Goal: Transaction & Acquisition: Purchase product/service

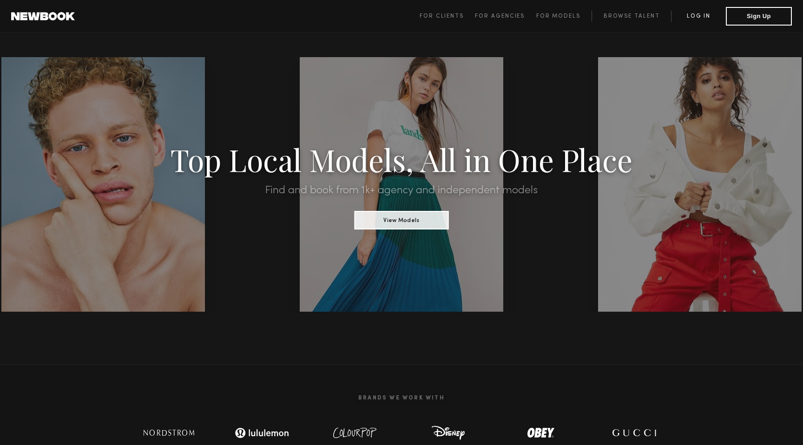
click at [699, 21] on link "Log in" at bounding box center [698, 16] width 55 height 11
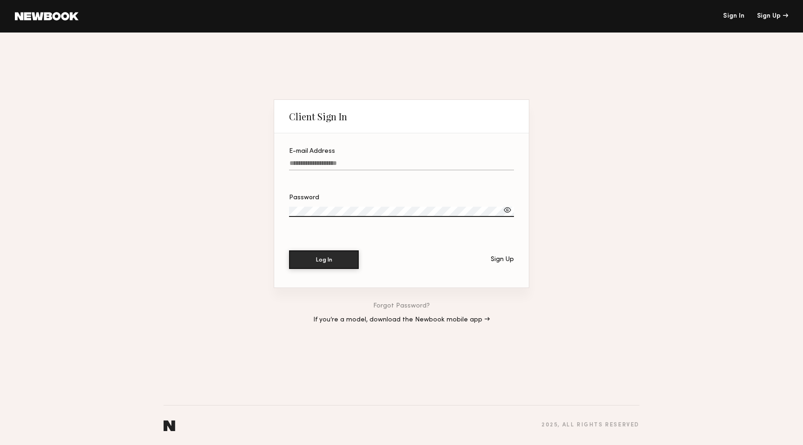
click at [461, 161] on input "E-mail Address" at bounding box center [401, 165] width 225 height 11
type input "**********"
click at [351, 262] on button "Log In" at bounding box center [324, 259] width 70 height 19
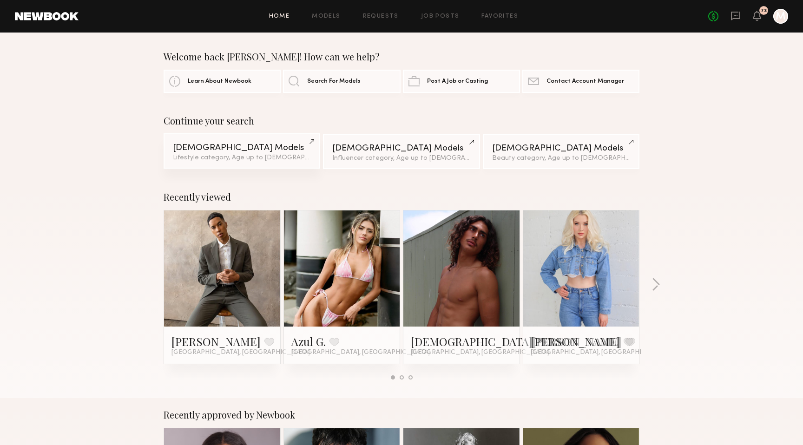
click at [243, 151] on div "Male Models" at bounding box center [242, 148] width 138 height 9
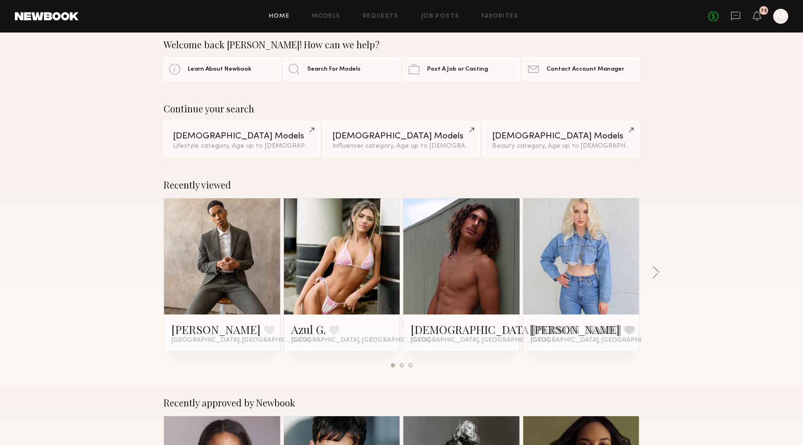
scroll to position [16, 0]
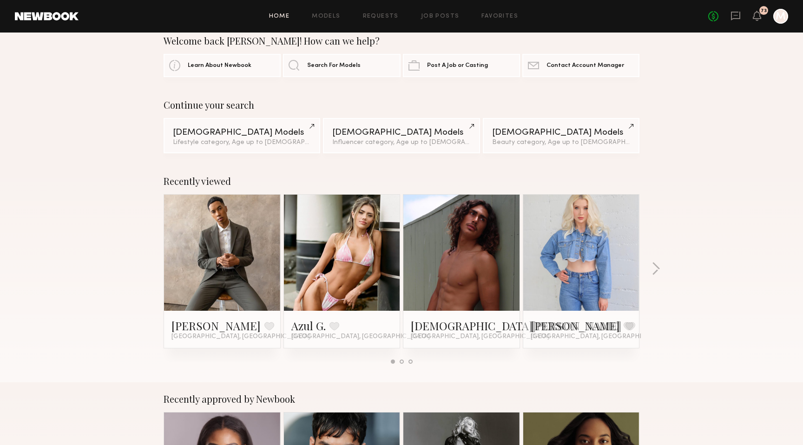
click at [451, 284] on link at bounding box center [461, 253] width 57 height 116
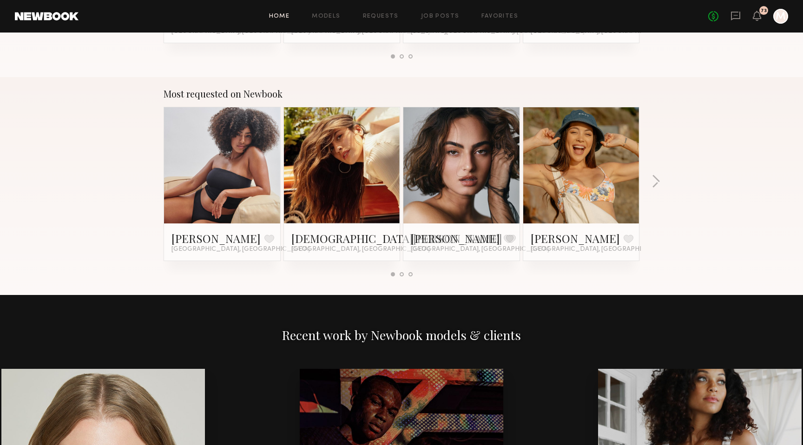
scroll to position [753, 0]
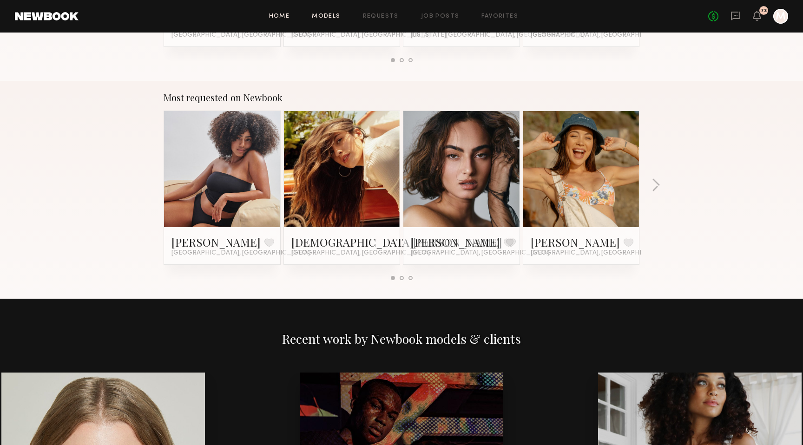
click at [336, 19] on link "Models" at bounding box center [326, 16] width 28 height 6
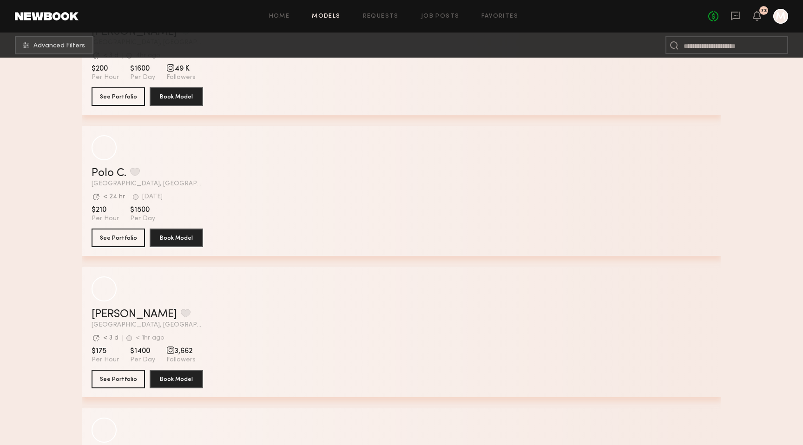
scroll to position [2310, 0]
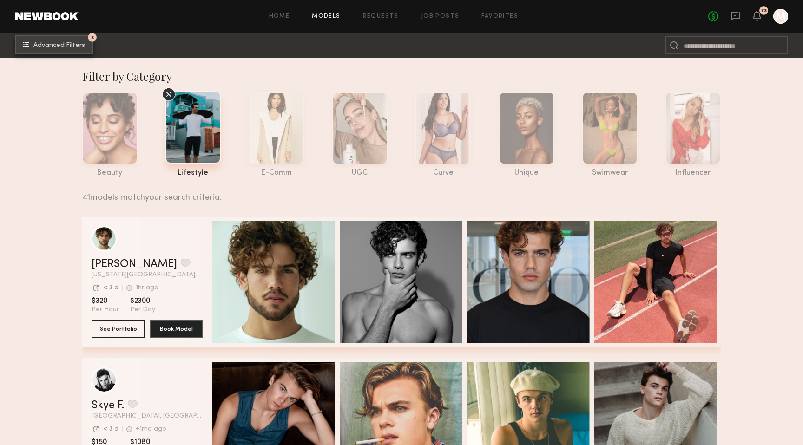
click at [74, 51] on button "3 Advanced Filters" at bounding box center [54, 44] width 79 height 19
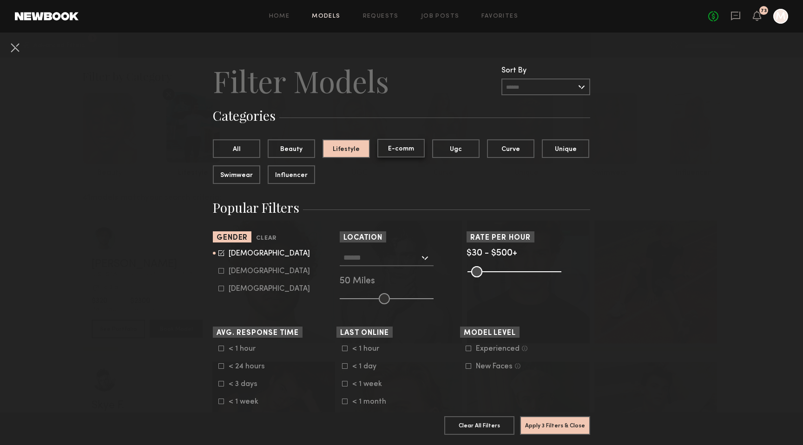
click at [414, 152] on button "E-comm" at bounding box center [400, 148] width 47 height 19
click at [303, 147] on button "Beauty" at bounding box center [291, 148] width 47 height 19
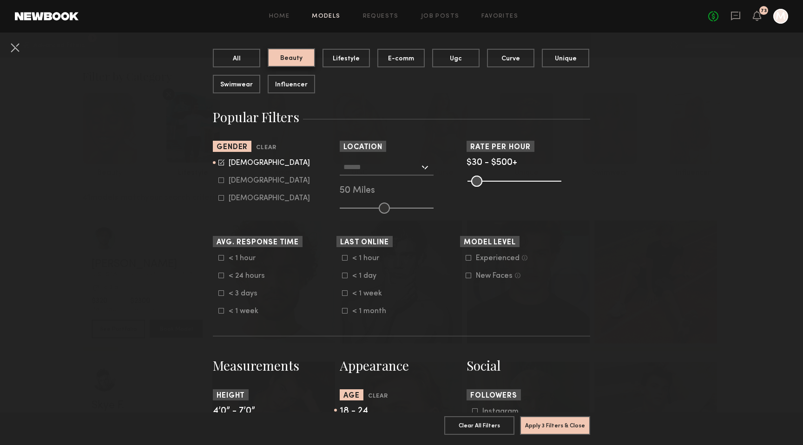
scroll to position [96, 0]
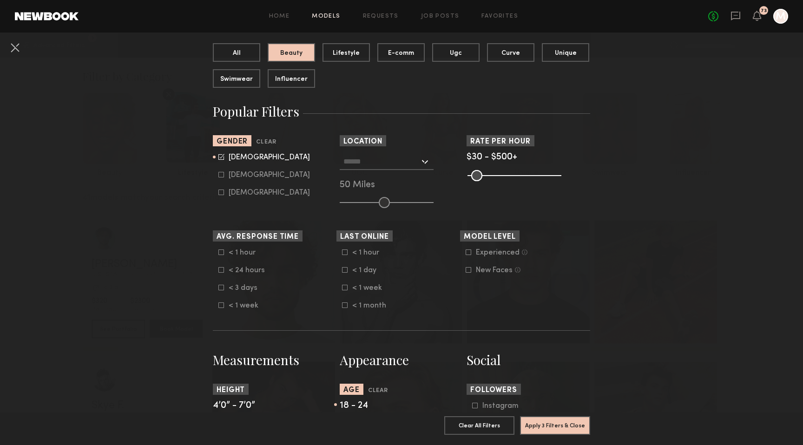
click at [421, 164] on div at bounding box center [387, 161] width 94 height 17
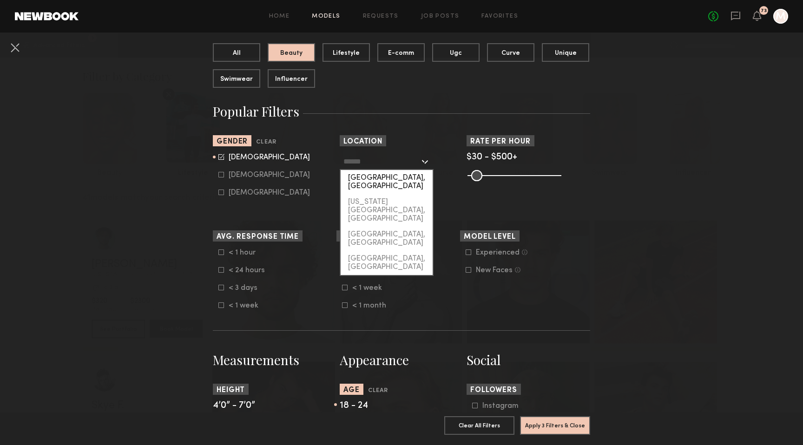
click at [409, 177] on div "[GEOGRAPHIC_DATA], [GEOGRAPHIC_DATA]" at bounding box center [386, 182] width 92 height 24
type input "**********"
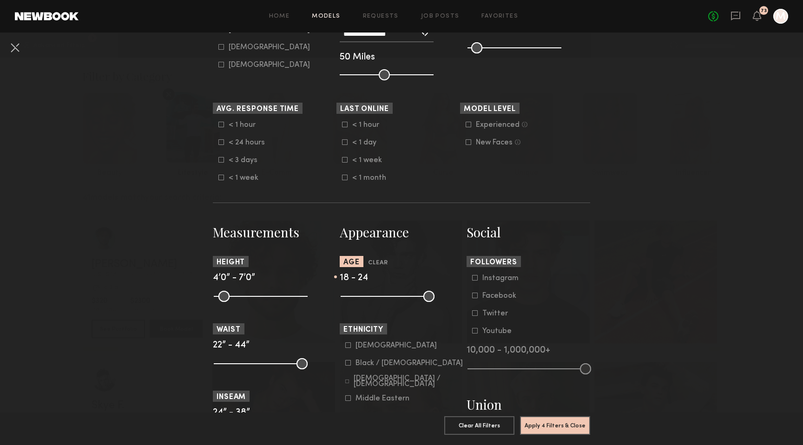
scroll to position [224, 0]
drag, startPoint x: 221, startPoint y: 296, endPoint x: 274, endPoint y: 296, distance: 53.4
type input "**"
click at [274, 296] on input "range" at bounding box center [261, 295] width 94 height 11
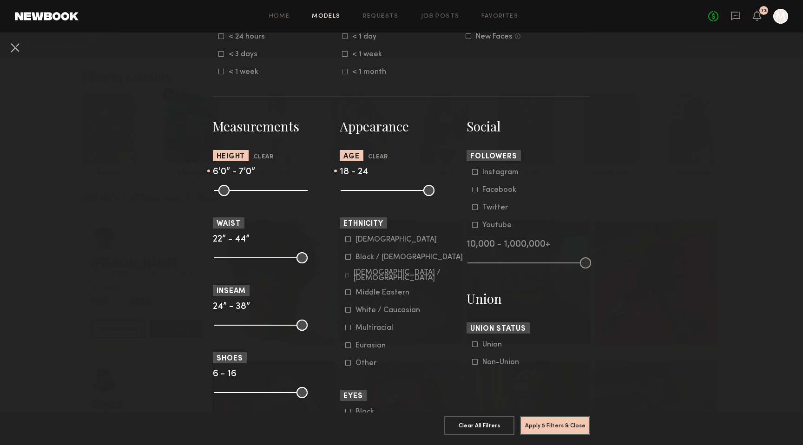
scroll to position [352, 0]
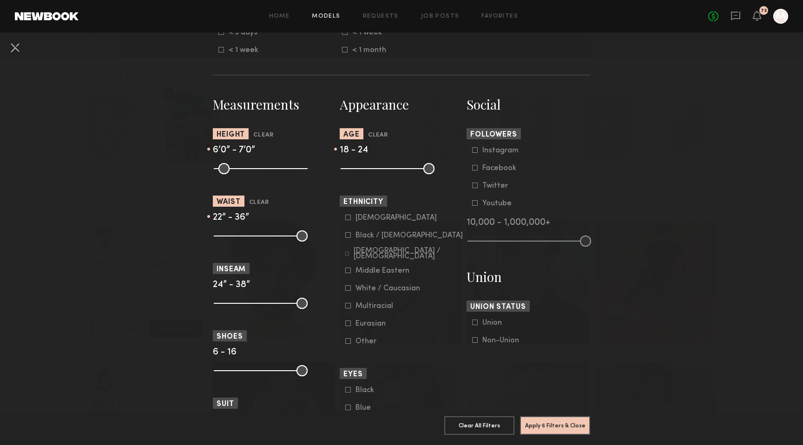
drag, startPoint x: 299, startPoint y: 242, endPoint x: 273, endPoint y: 243, distance: 26.5
type input "**"
click at [273, 242] on input "range" at bounding box center [261, 235] width 94 height 11
drag, startPoint x: 216, startPoint y: 239, endPoint x: 255, endPoint y: 238, distance: 39.0
type input "**"
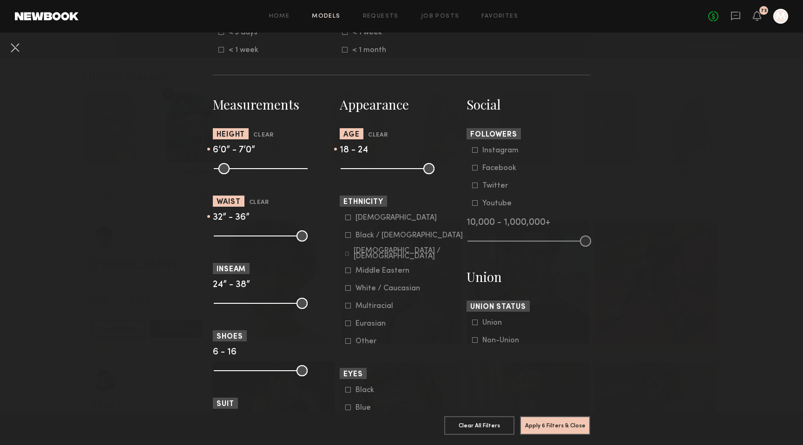
click at [256, 238] on input "range" at bounding box center [261, 235] width 94 height 11
drag, startPoint x: 269, startPoint y: 238, endPoint x: 264, endPoint y: 237, distance: 5.3
type input "**"
click at [264, 237] on input "range" at bounding box center [261, 235] width 94 height 11
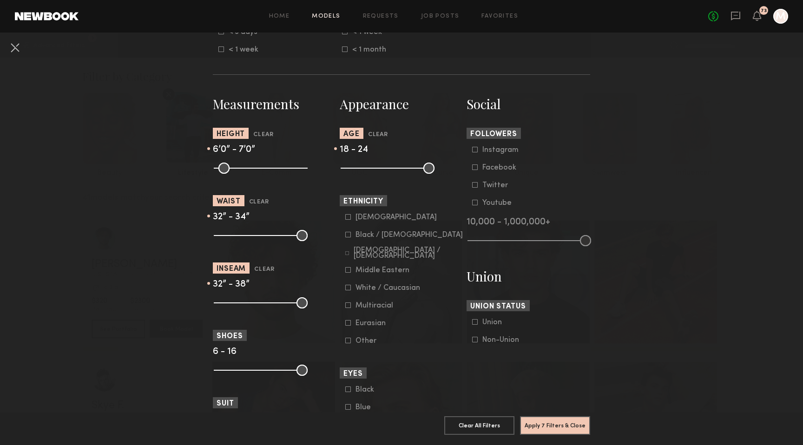
drag, startPoint x: 218, startPoint y: 305, endPoint x: 264, endPoint y: 305, distance: 46.5
type input "**"
click at [264, 305] on input "range" at bounding box center [261, 302] width 94 height 11
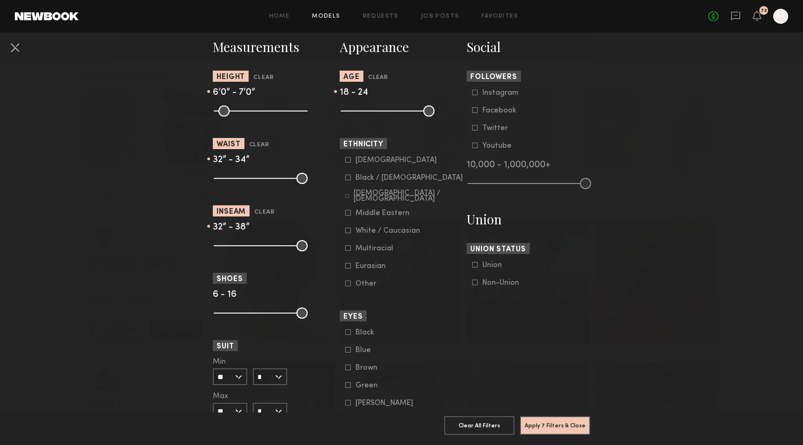
scroll to position [410, 0]
drag, startPoint x: 219, startPoint y: 311, endPoint x: 241, endPoint y: 311, distance: 21.8
type input "***"
click at [241, 311] on input "range" at bounding box center [261, 312] width 94 height 11
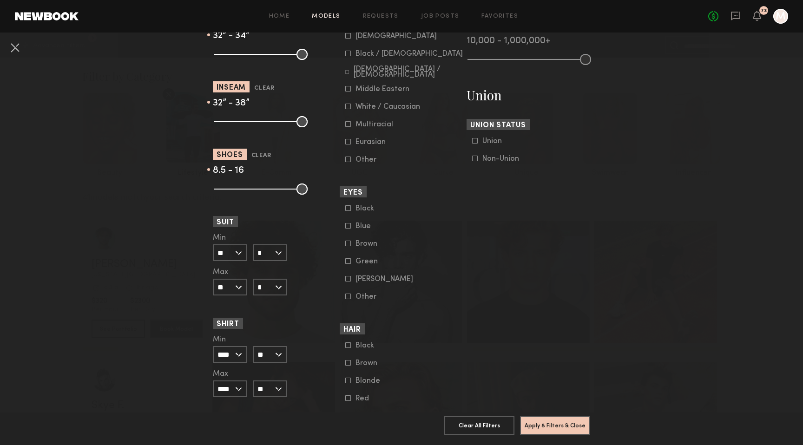
scroll to position [539, 0]
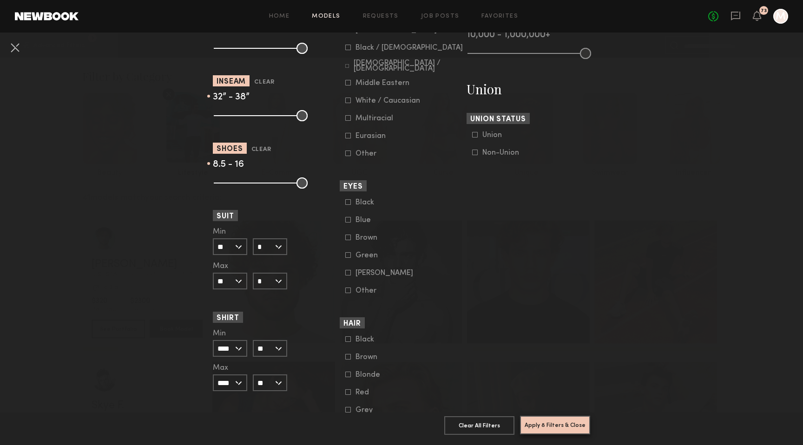
click at [530, 421] on button "Apply 8 Filters & Close" at bounding box center [555, 425] width 70 height 19
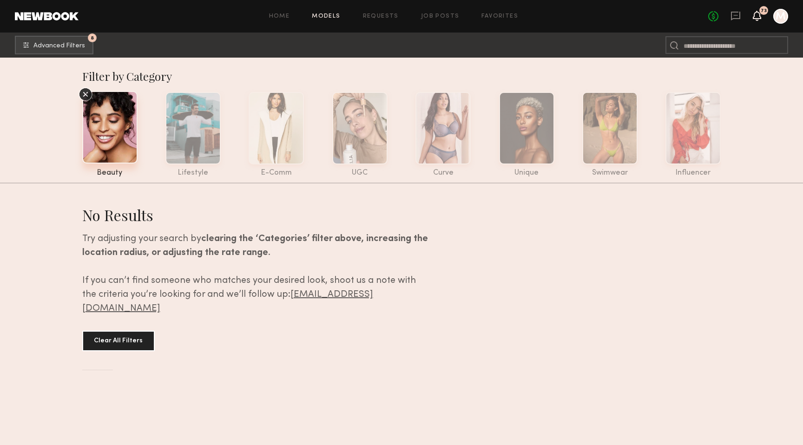
click at [759, 19] on icon at bounding box center [756, 15] width 7 height 7
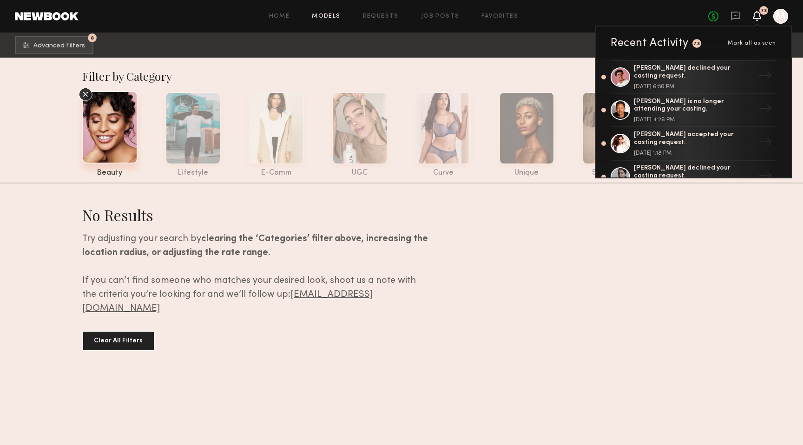
click at [759, 19] on icon at bounding box center [756, 15] width 7 height 7
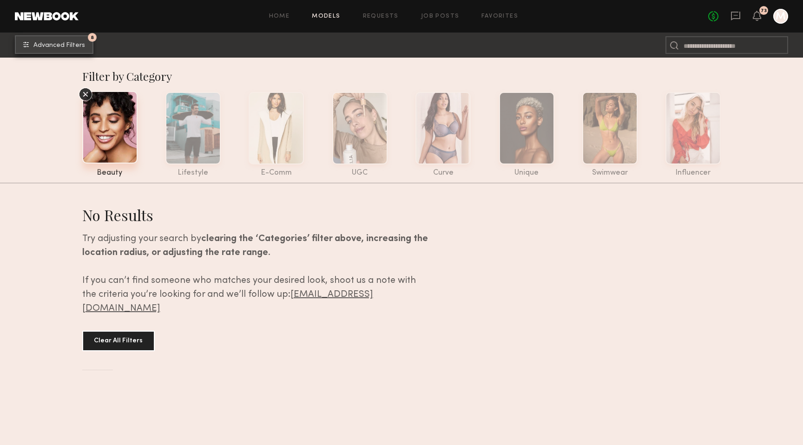
click at [71, 46] on span "Advanced Filters" at bounding box center [59, 45] width 52 height 7
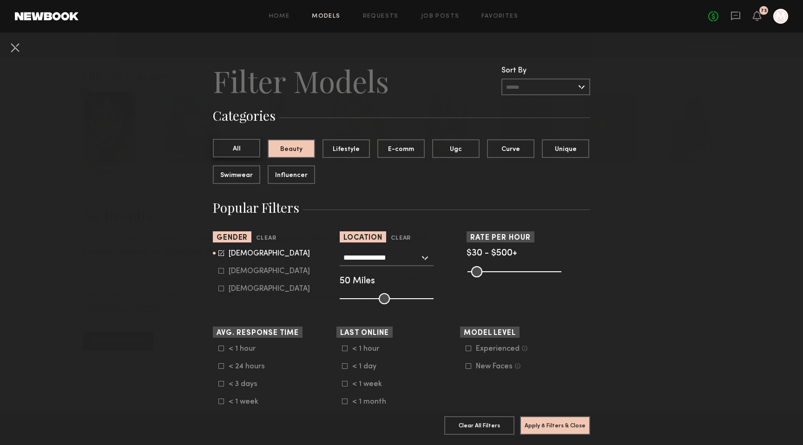
click at [248, 143] on button "All" at bounding box center [236, 148] width 47 height 19
click at [536, 420] on button "Apply 7 Filters & Close" at bounding box center [555, 425] width 70 height 19
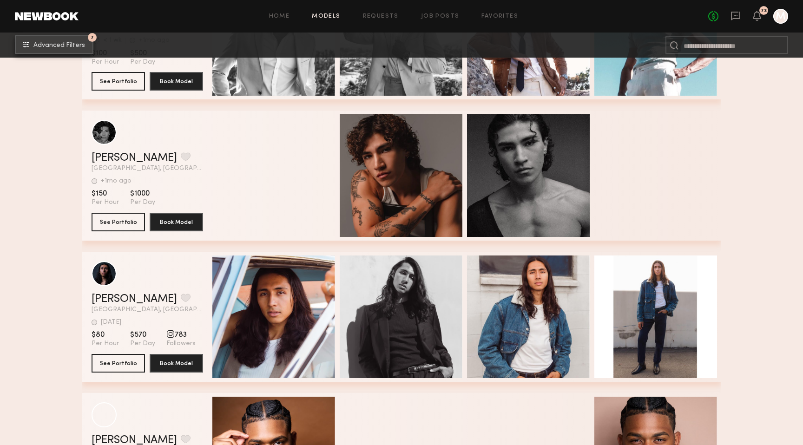
scroll to position [672, 0]
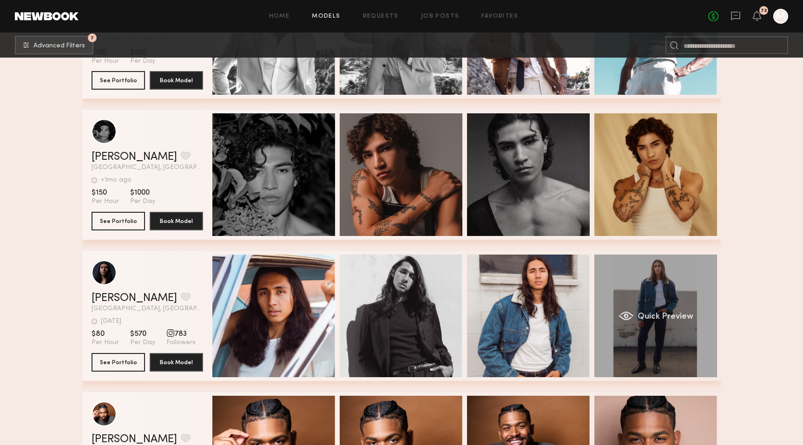
click at [641, 320] on span "Quick Preview" at bounding box center [665, 317] width 56 height 8
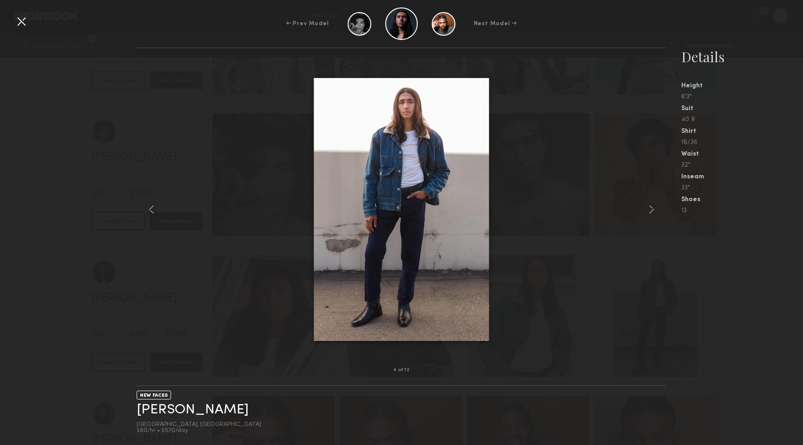
click at [21, 19] on div at bounding box center [21, 21] width 15 height 15
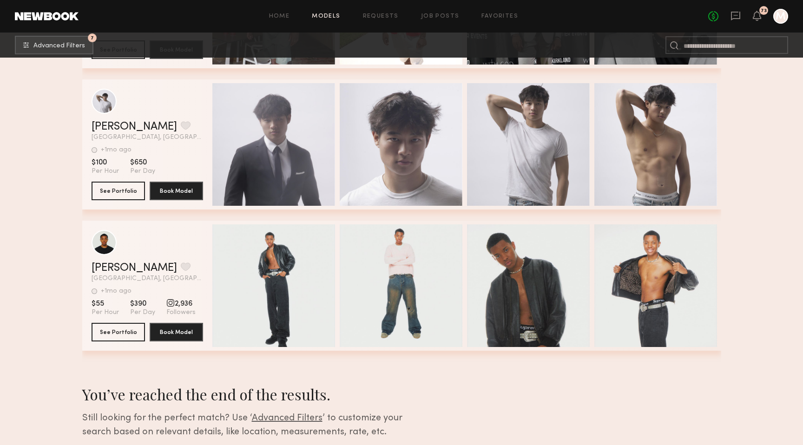
scroll to position [3166, 0]
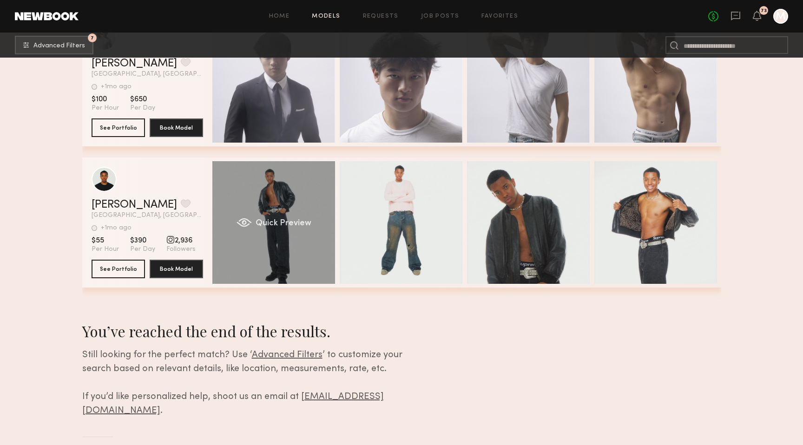
click at [324, 267] on div "Quick Preview" at bounding box center [273, 222] width 123 height 123
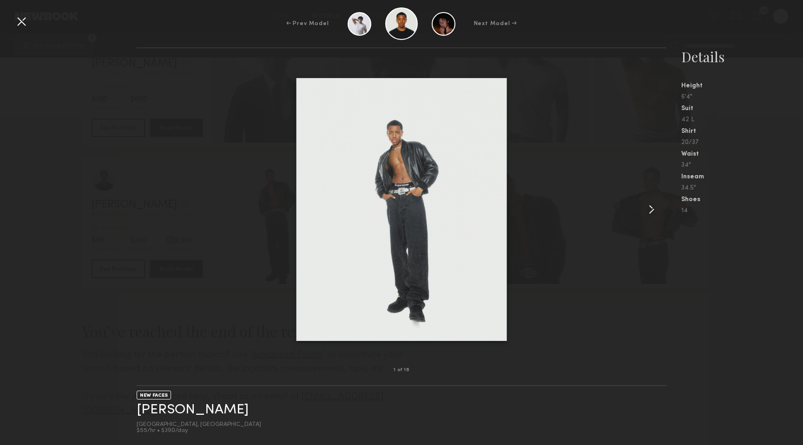
click at [647, 209] on common-icon at bounding box center [651, 209] width 15 height 15
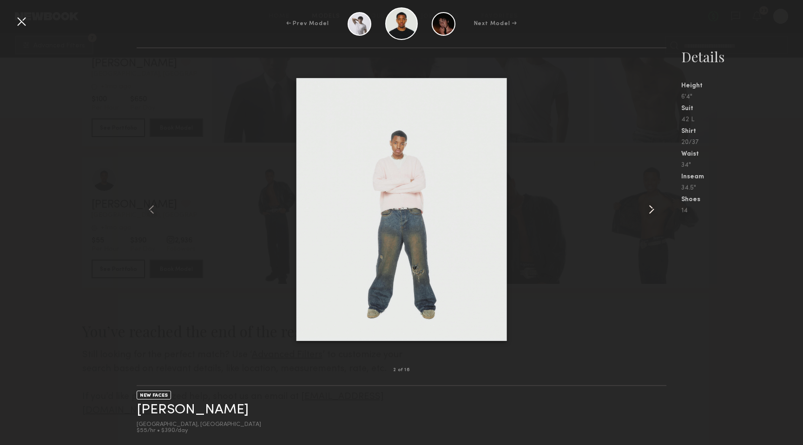
click at [647, 209] on common-icon at bounding box center [651, 209] width 15 height 15
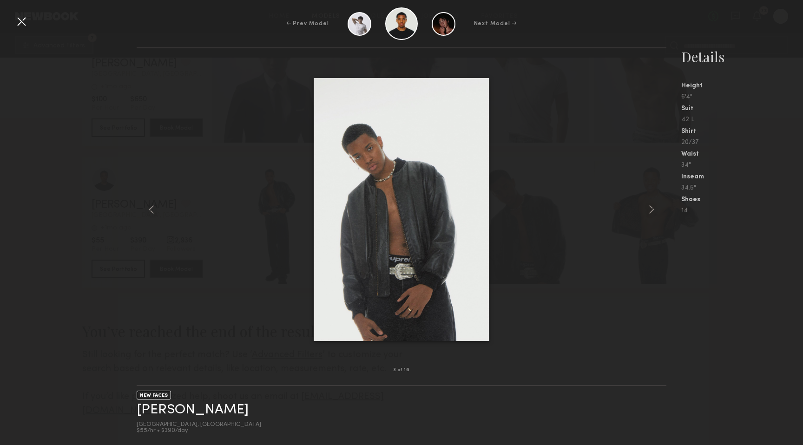
click at [22, 17] on div at bounding box center [21, 21] width 15 height 15
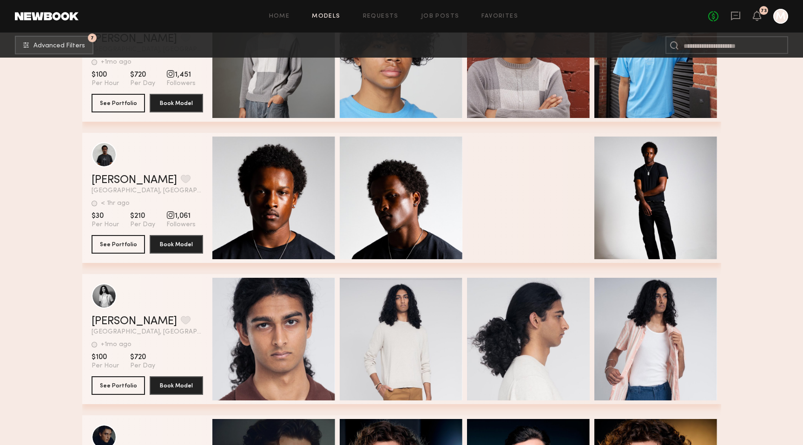
scroll to position [2060, 0]
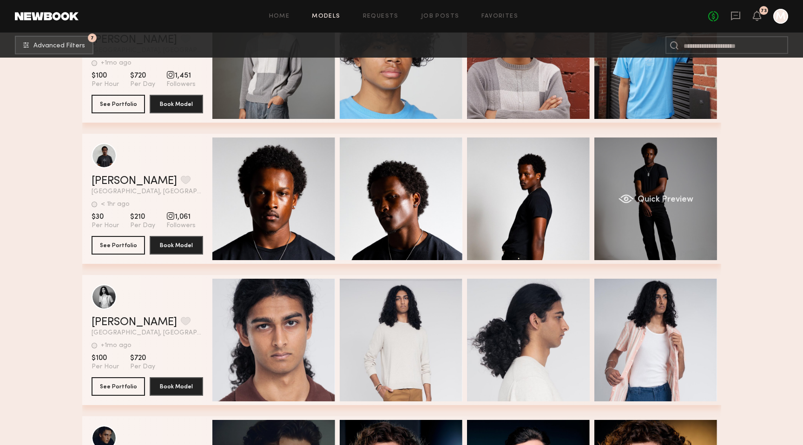
click at [623, 186] on div "Quick Preview" at bounding box center [655, 198] width 123 height 123
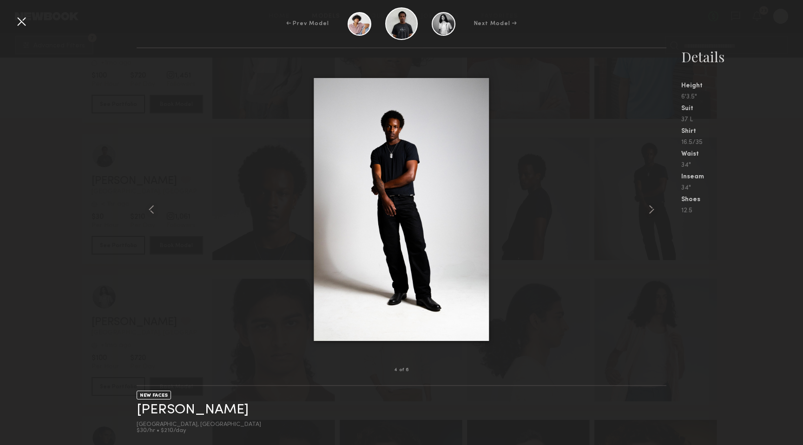
click at [24, 27] on div at bounding box center [21, 21] width 15 height 15
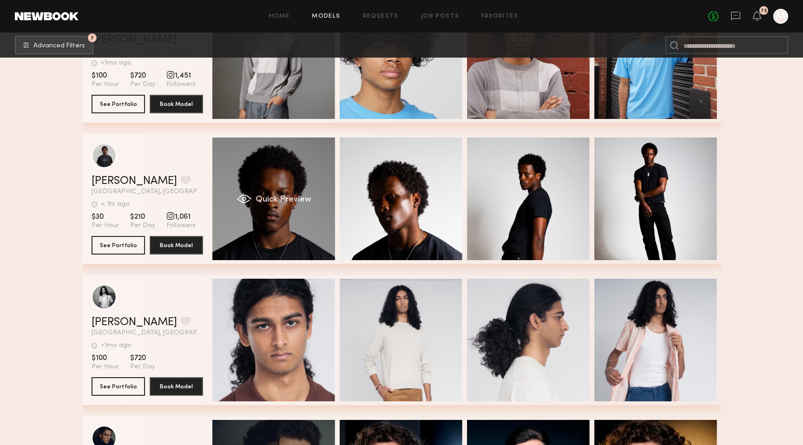
click at [247, 186] on div "Quick Preview" at bounding box center [273, 198] width 123 height 123
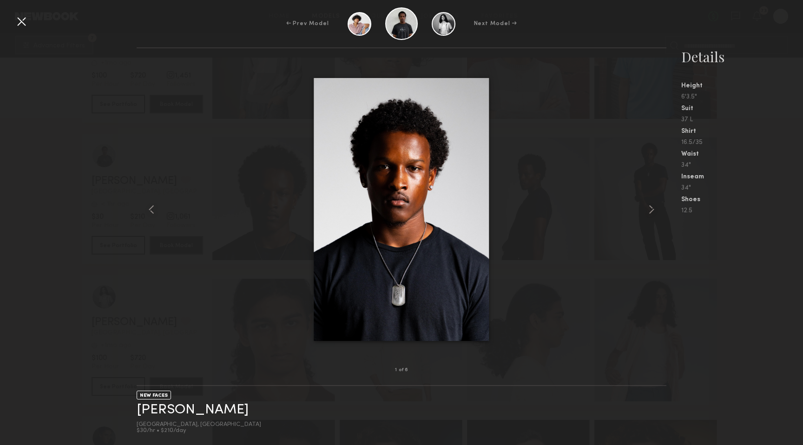
click at [26, 23] on div at bounding box center [21, 21] width 15 height 15
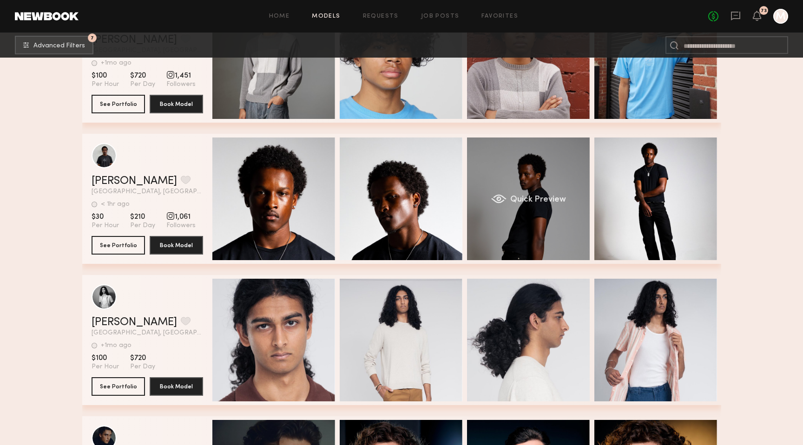
click at [489, 177] on div "Quick Preview" at bounding box center [528, 198] width 123 height 123
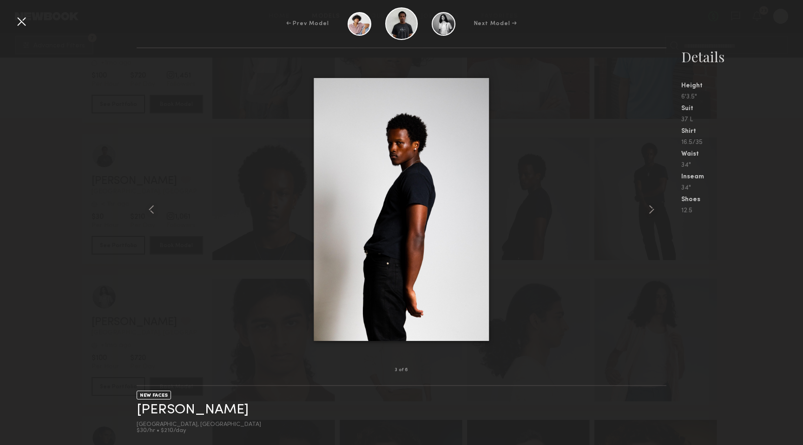
click at [23, 20] on div at bounding box center [21, 21] width 15 height 15
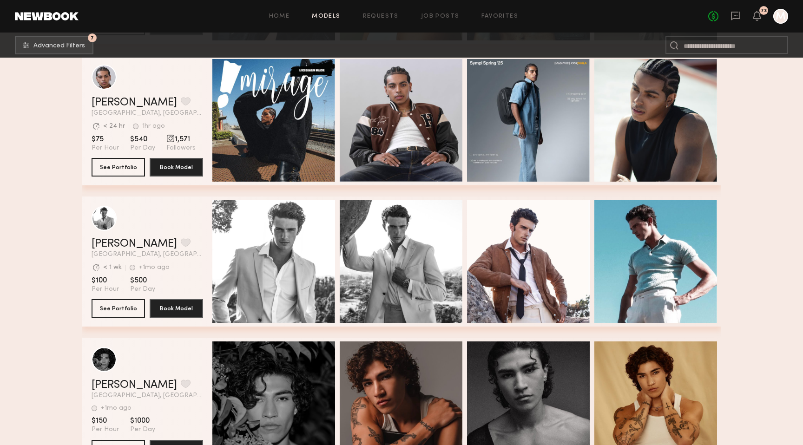
scroll to position [444, 0]
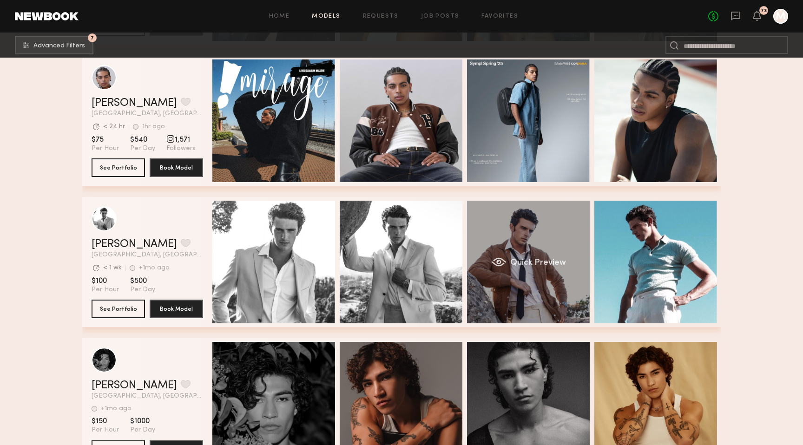
click at [486, 242] on div "Quick Preview" at bounding box center [528, 262] width 123 height 123
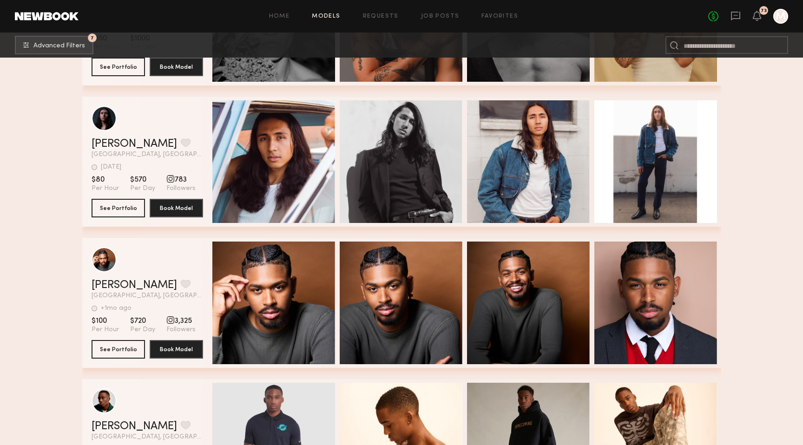
scroll to position [772, 0]
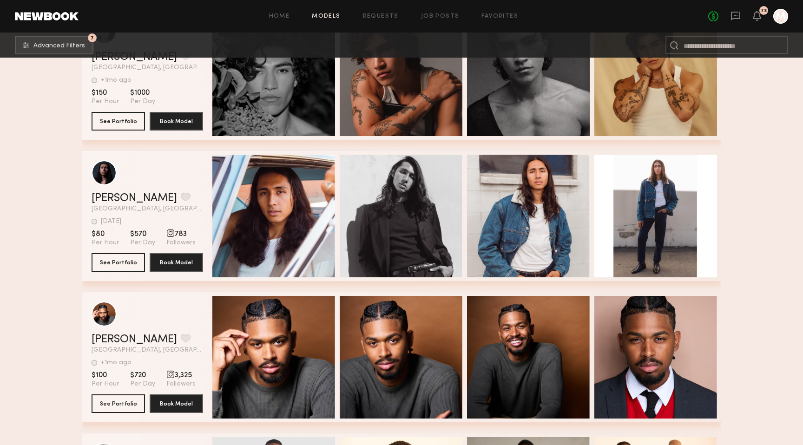
click at [338, 19] on link "Models" at bounding box center [326, 16] width 28 height 6
click at [78, 50] on button "7 Advanced Filters" at bounding box center [54, 44] width 79 height 19
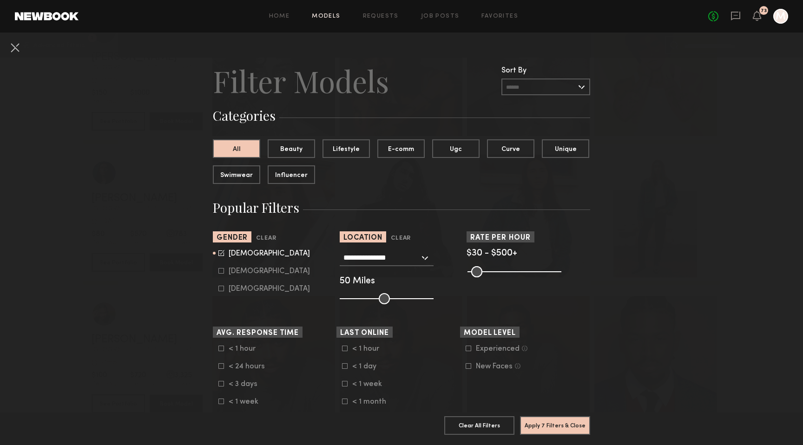
click at [220, 273] on icon at bounding box center [221, 271] width 6 height 6
type input "*"
click at [222, 258] on common-framework-checkbox "[DEMOGRAPHIC_DATA]" at bounding box center [277, 253] width 118 height 8
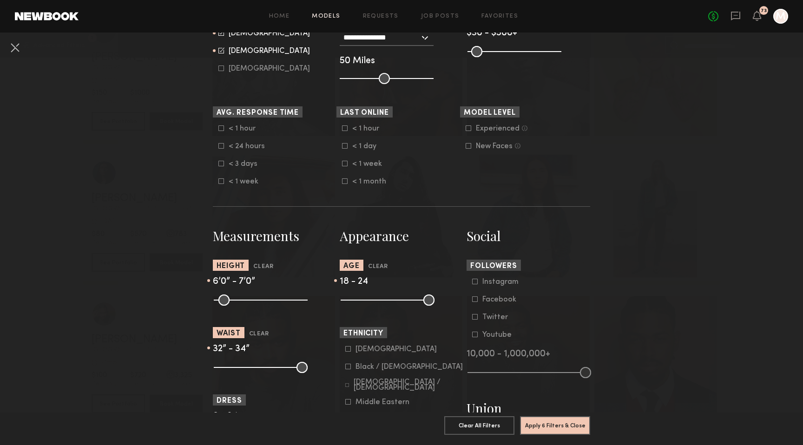
scroll to position [234, 0]
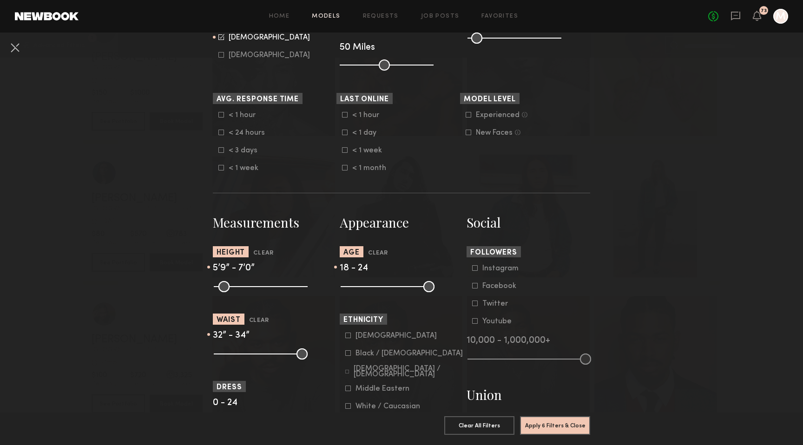
drag, startPoint x: 275, startPoint y: 285, endPoint x: 267, endPoint y: 285, distance: 8.8
type input "**"
click at [267, 285] on input "range" at bounding box center [261, 286] width 94 height 11
drag, startPoint x: 300, startPoint y: 287, endPoint x: 294, endPoint y: 287, distance: 5.6
type input "**"
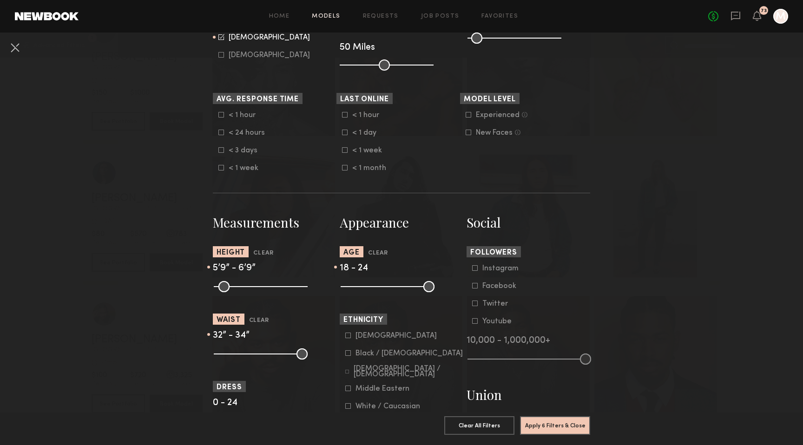
click at [294, 287] on input "range" at bounding box center [261, 286] width 94 height 11
drag, startPoint x: 257, startPoint y: 356, endPoint x: 239, endPoint y: 355, distance: 17.7
type input "**"
click at [239, 355] on input "range" at bounding box center [261, 353] width 94 height 11
drag, startPoint x: 266, startPoint y: 356, endPoint x: 252, endPoint y: 356, distance: 13.9
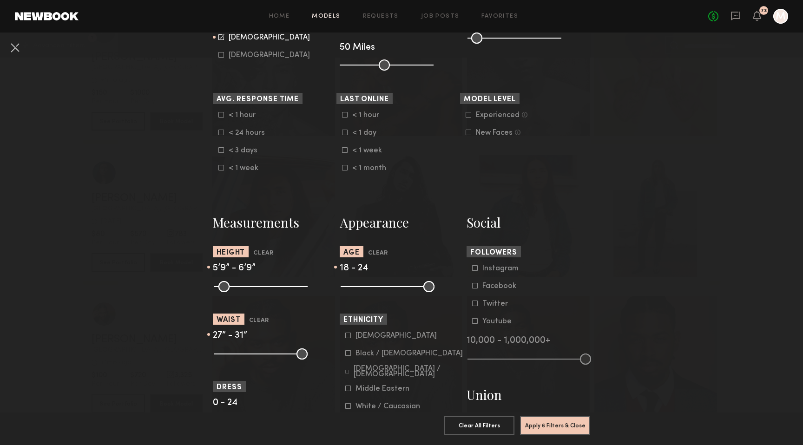
type input "**"
click at [252, 356] on input "range" at bounding box center [261, 353] width 94 height 11
type input "**"
click at [235, 355] on input "range" at bounding box center [261, 353] width 94 height 11
drag, startPoint x: 250, startPoint y: 355, endPoint x: 238, endPoint y: 354, distance: 12.6
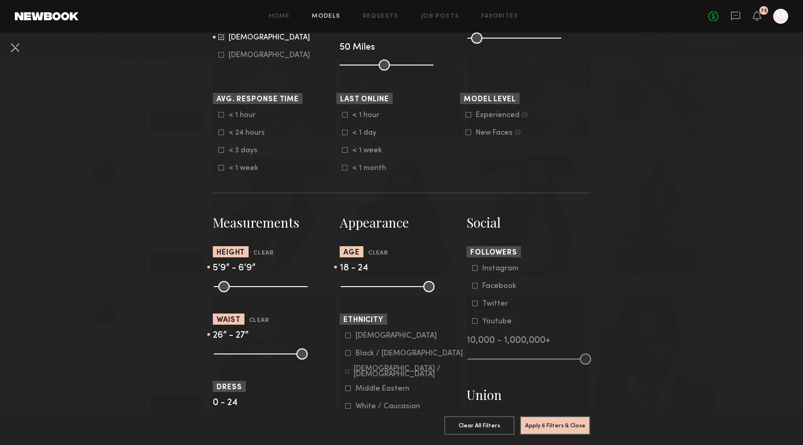
type input "**"
click at [238, 354] on input "range" at bounding box center [261, 353] width 94 height 11
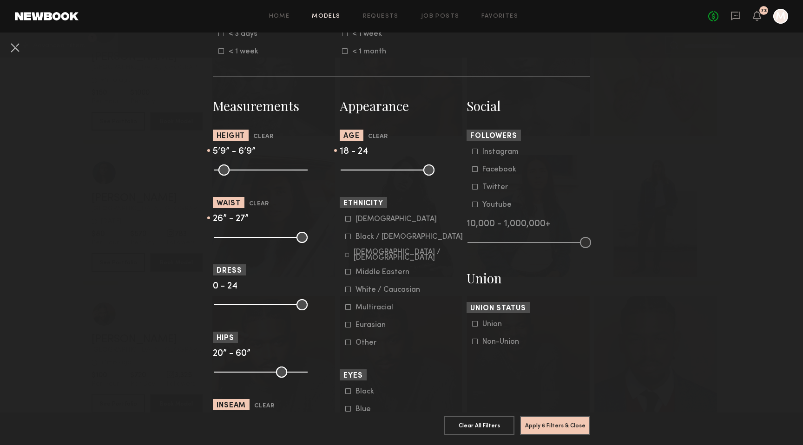
scroll to position [364, 0]
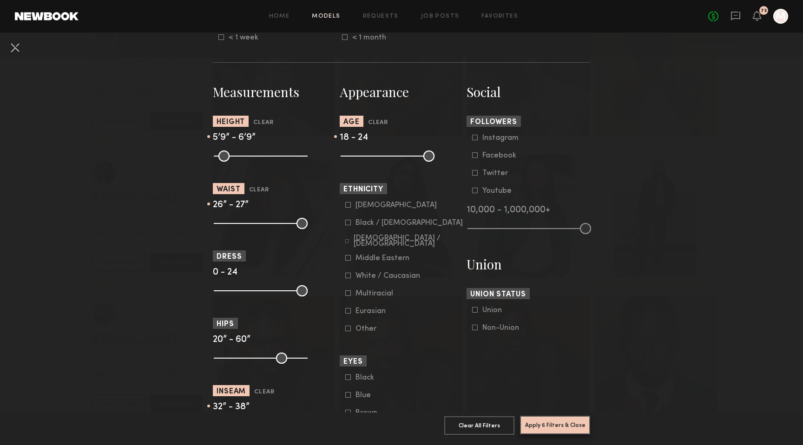
click at [545, 425] on button "Apply 6 Filters & Close" at bounding box center [555, 425] width 70 height 19
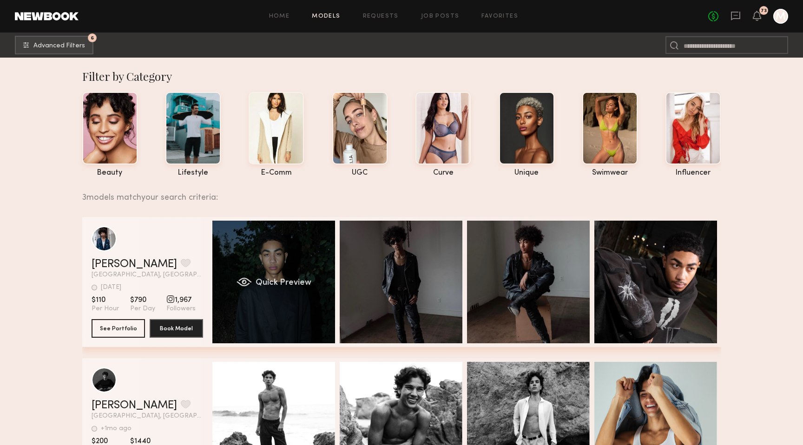
click at [291, 293] on div "Quick Preview" at bounding box center [273, 282] width 123 height 123
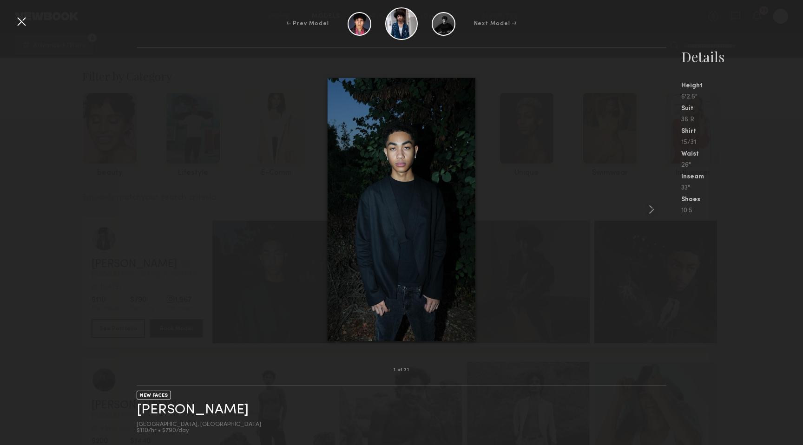
click at [23, 25] on div at bounding box center [21, 21] width 15 height 15
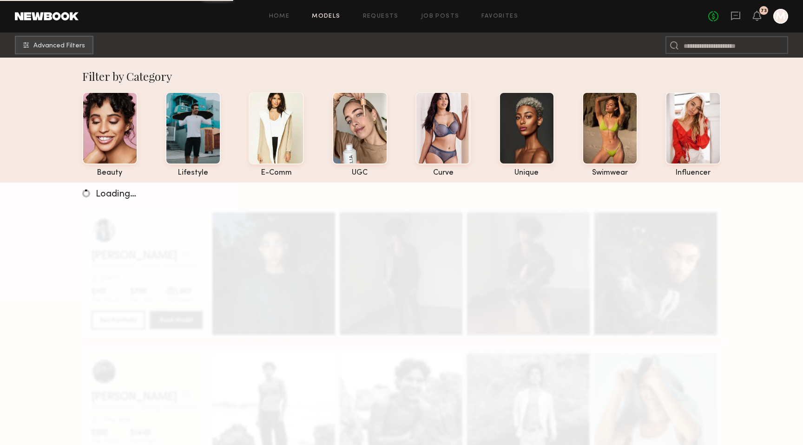
click at [331, 20] on div "Home Models Requests Job Posts Favorites Sign Out No fees up to $5,000 73 M" at bounding box center [433, 16] width 709 height 15
click at [331, 15] on link "Models" at bounding box center [326, 16] width 28 height 6
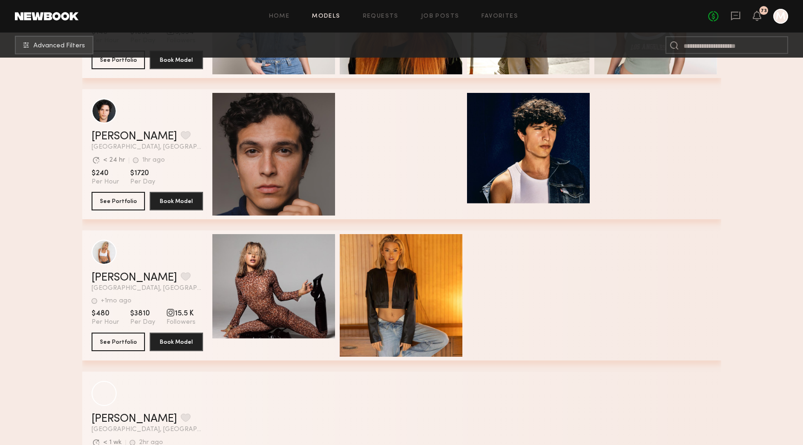
scroll to position [3511, 0]
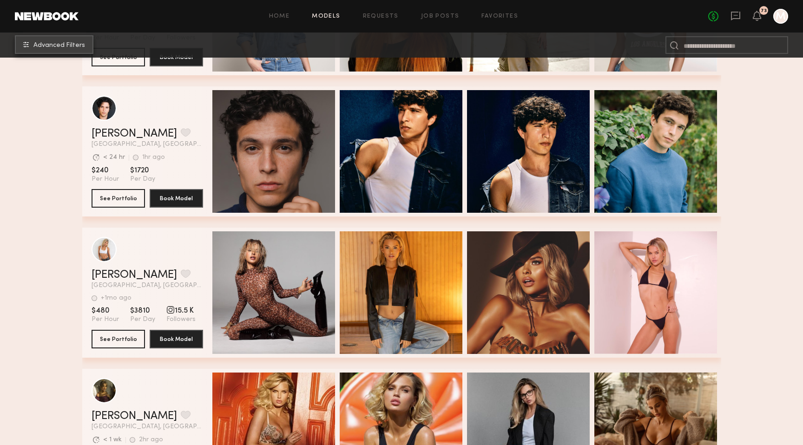
click at [74, 48] on span "Advanced Filters" at bounding box center [59, 45] width 52 height 7
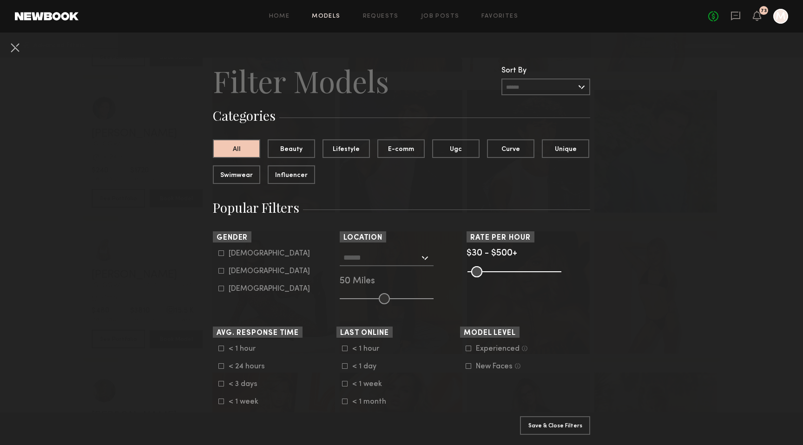
click at [220, 268] on icon at bounding box center [221, 270] width 5 height 5
type input "**"
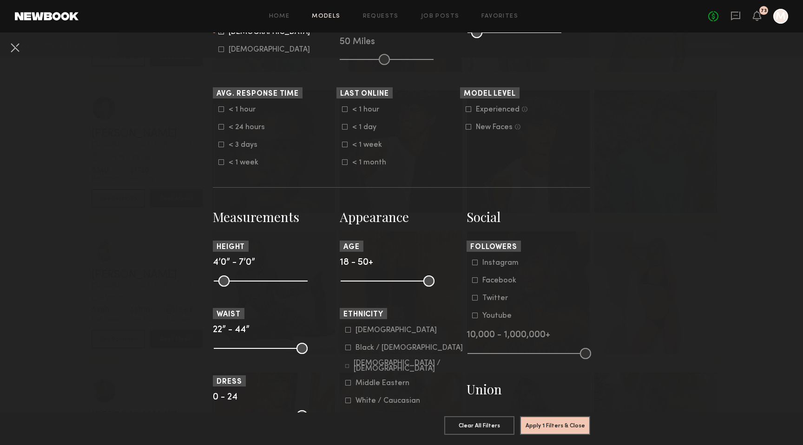
scroll to position [242, 0]
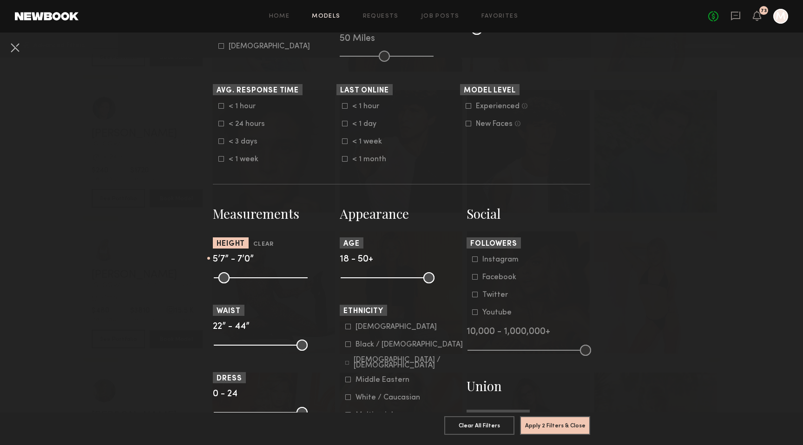
drag, startPoint x: 218, startPoint y: 282, endPoint x: 263, endPoint y: 282, distance: 45.1
type input "**"
click at [263, 282] on input "range" at bounding box center [261, 277] width 94 height 11
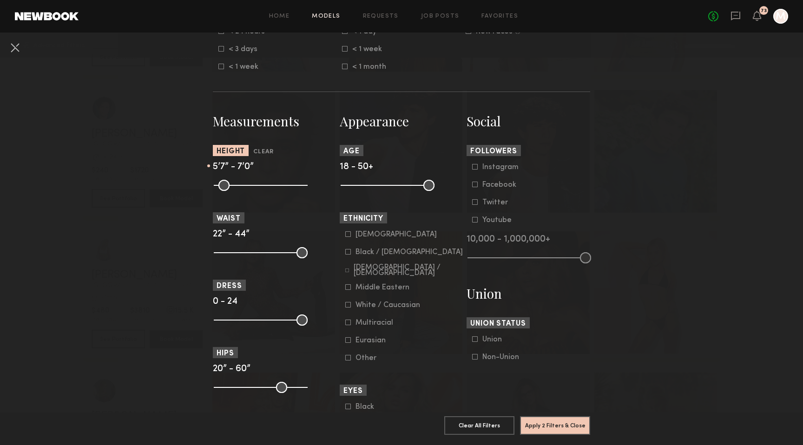
scroll to position [335, 0]
drag, startPoint x: 220, startPoint y: 256, endPoint x: 234, endPoint y: 255, distance: 13.9
type input "**"
click at [234, 255] on input "range" at bounding box center [261, 252] width 94 height 11
drag, startPoint x: 298, startPoint y: 252, endPoint x: 240, endPoint y: 249, distance: 58.6
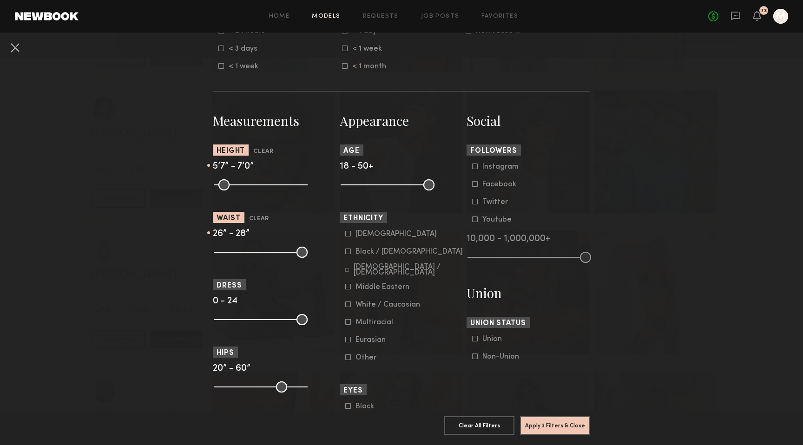
type input "**"
click at [240, 249] on input "range" at bounding box center [261, 252] width 94 height 11
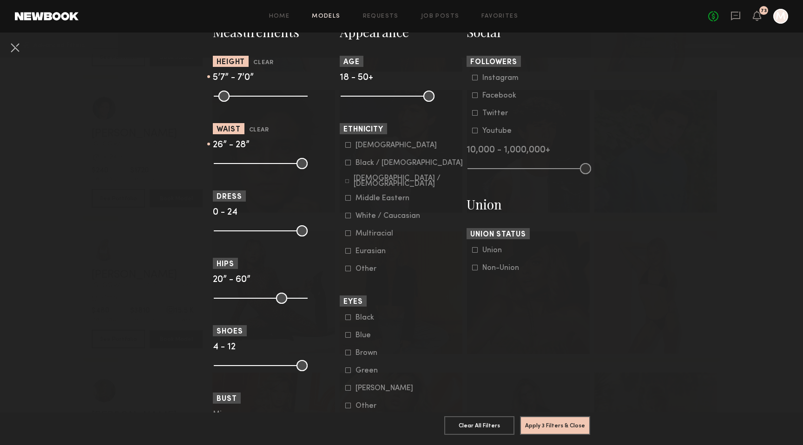
scroll to position [429, 0]
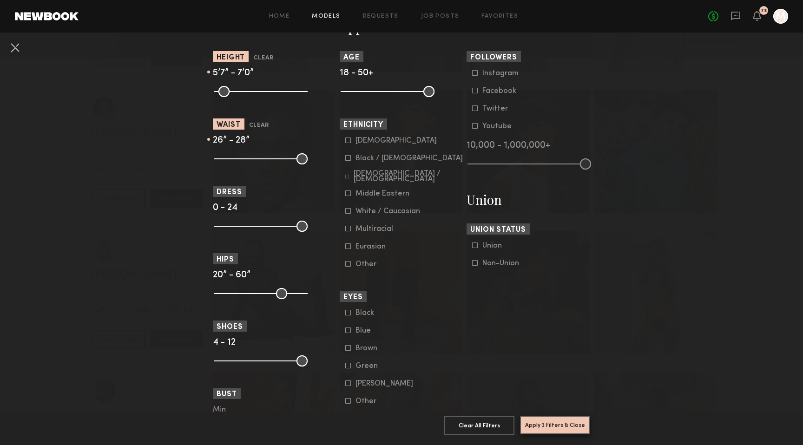
click at [535, 425] on button "Apply 3 Filters & Close" at bounding box center [555, 425] width 70 height 19
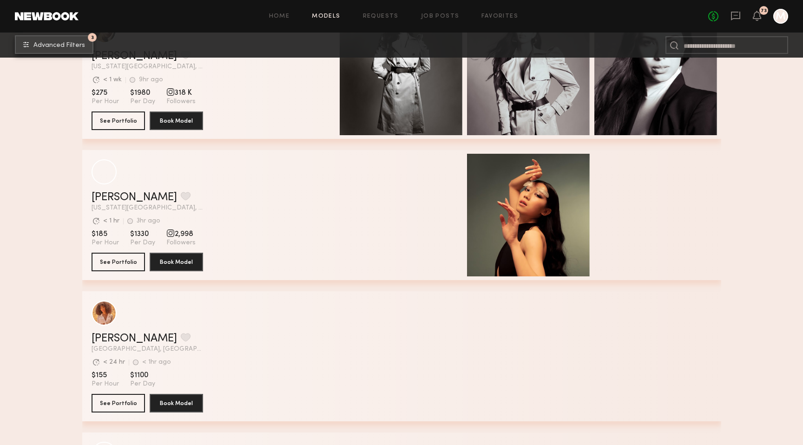
scroll to position [491, 0]
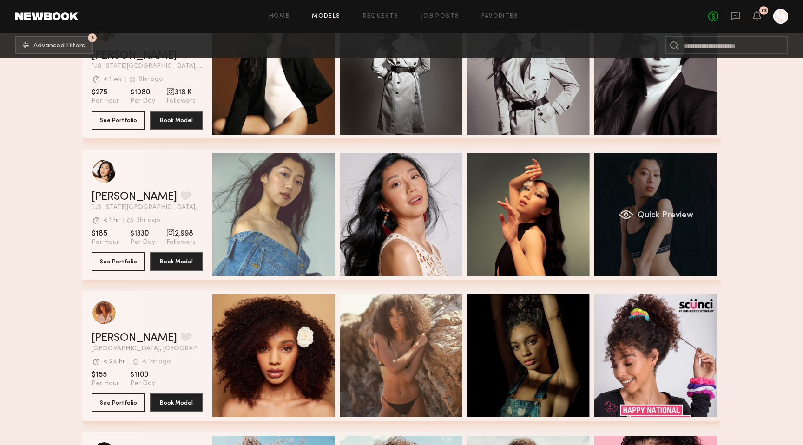
click at [637, 217] on span "Quick Preview" at bounding box center [665, 215] width 56 height 8
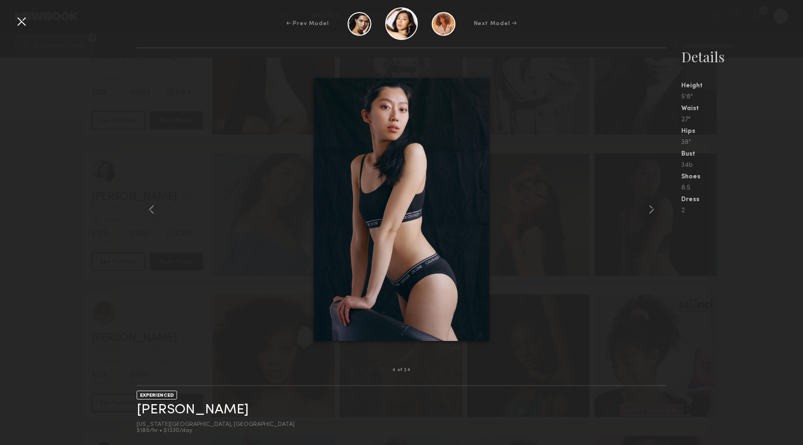
click at [21, 19] on div at bounding box center [21, 21] width 15 height 15
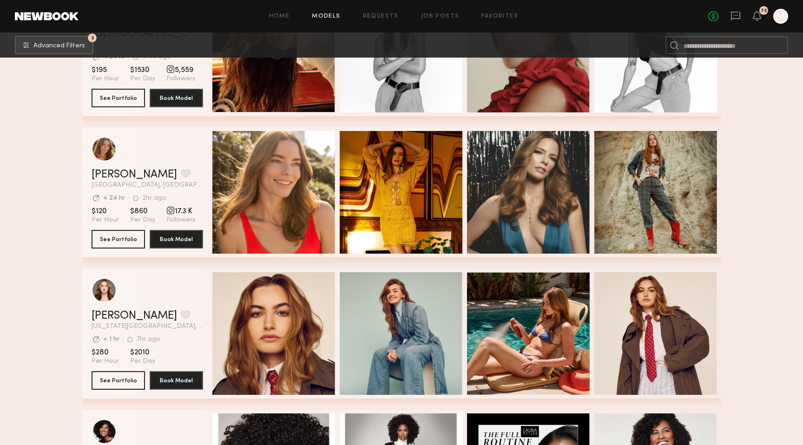
scroll to position [1504, 0]
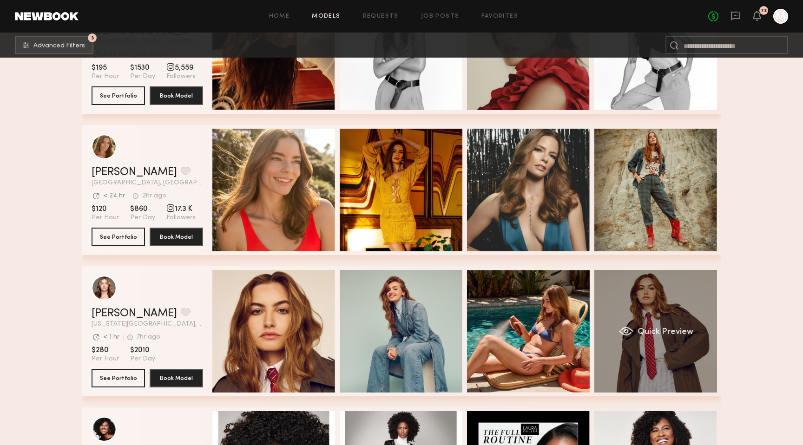
click at [617, 318] on div "Quick Preview" at bounding box center [655, 331] width 123 height 123
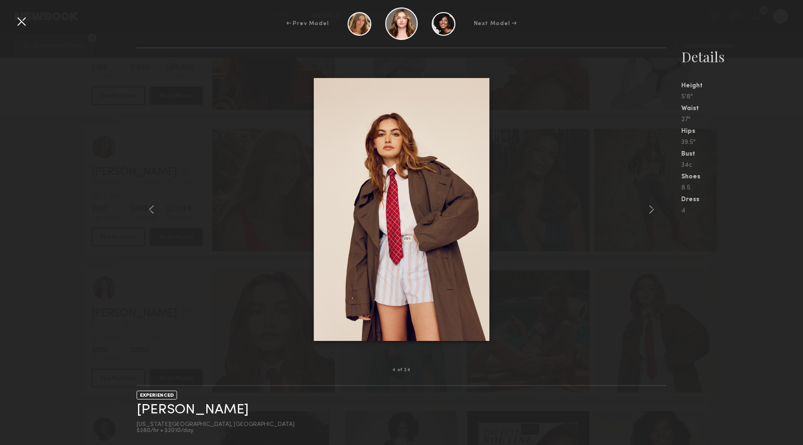
click at [24, 21] on div at bounding box center [21, 21] width 15 height 15
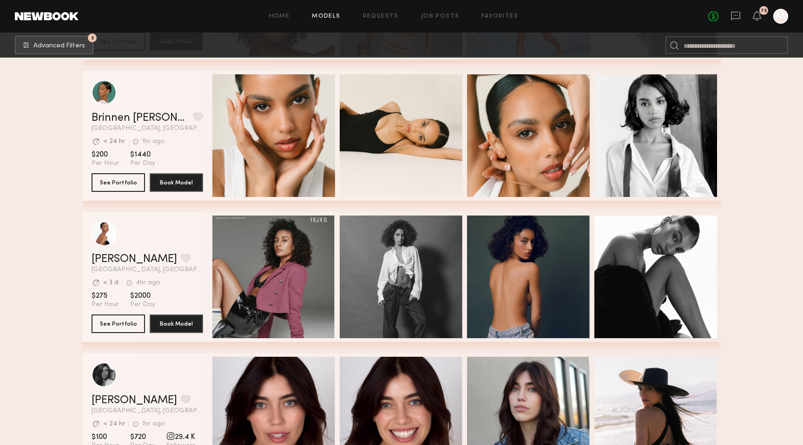
scroll to position [2406, 0]
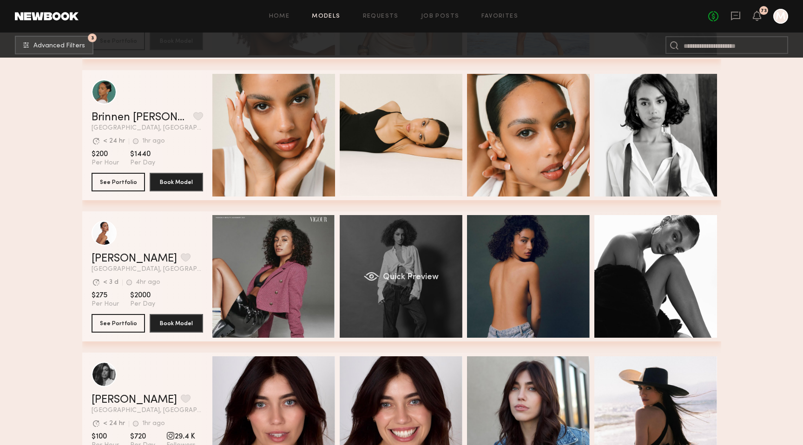
click at [369, 256] on div "Quick Preview" at bounding box center [401, 276] width 123 height 123
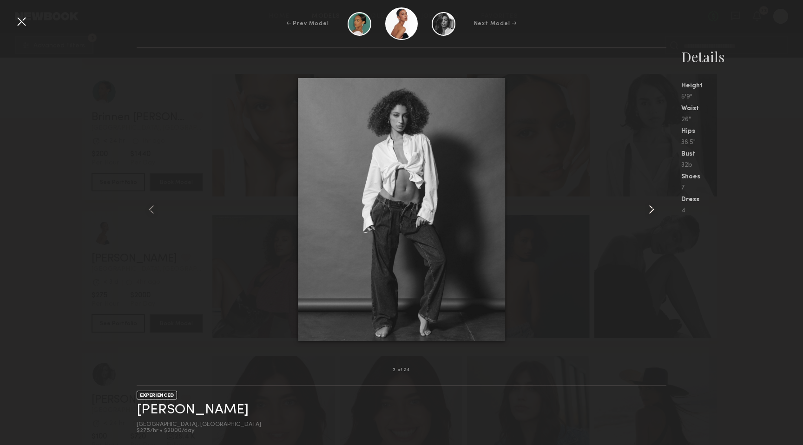
click at [650, 214] on common-icon at bounding box center [651, 209] width 15 height 15
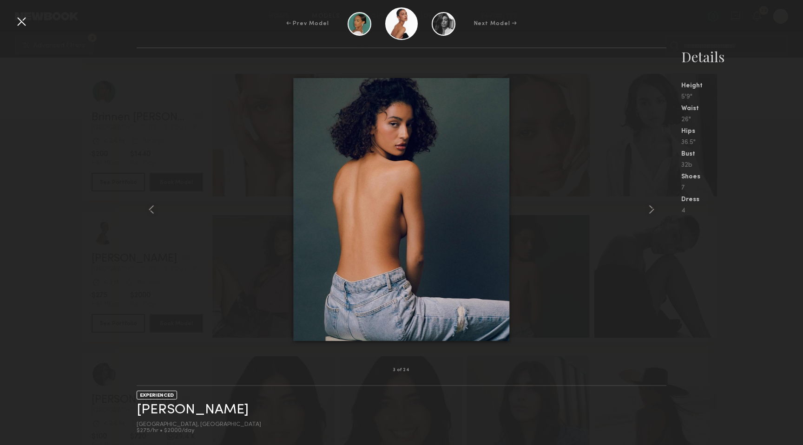
click at [25, 20] on div at bounding box center [21, 21] width 15 height 15
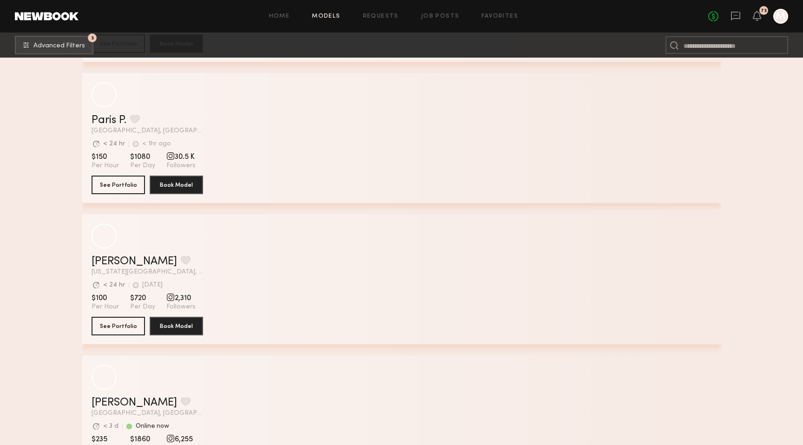
scroll to position [9163, 0]
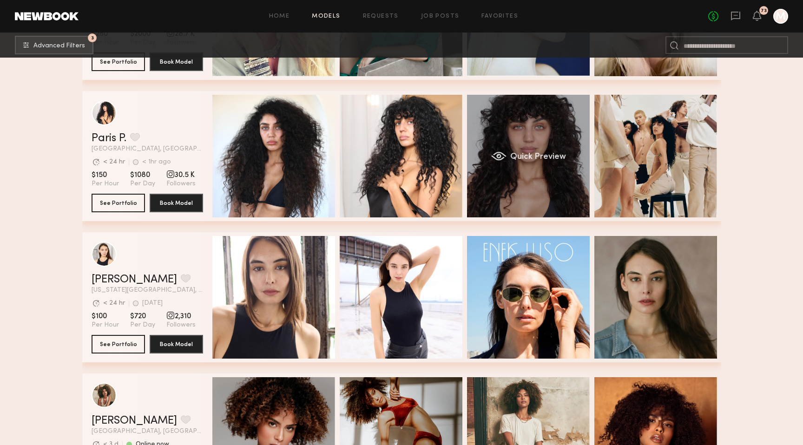
click at [497, 132] on div "Quick Preview" at bounding box center [528, 156] width 123 height 123
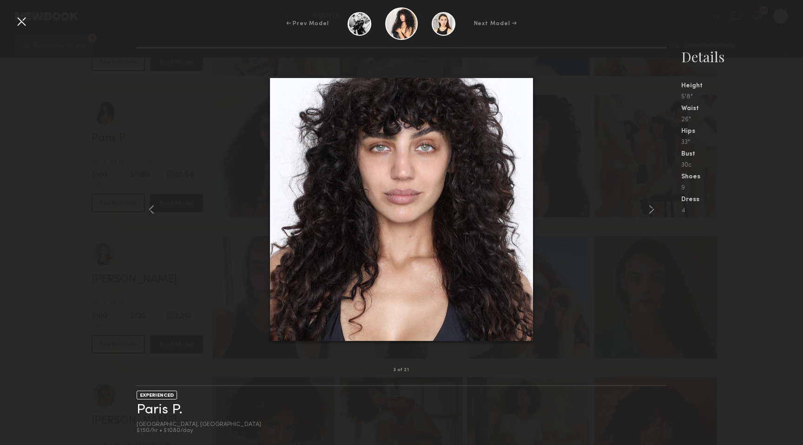
click at [23, 26] on div at bounding box center [21, 21] width 15 height 15
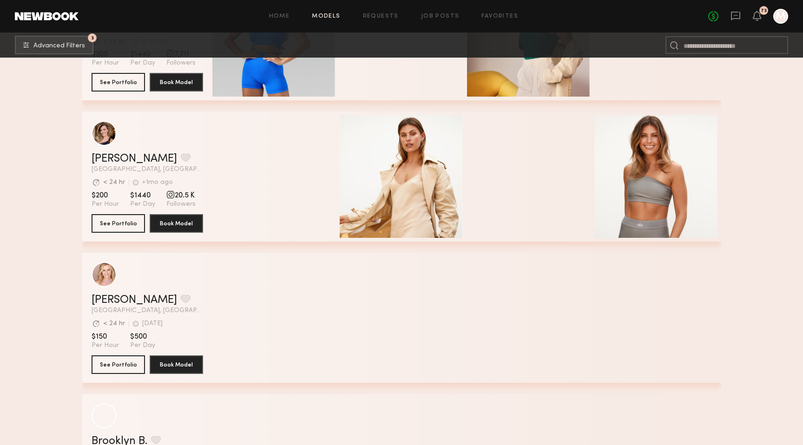
scroll to position [18637, 0]
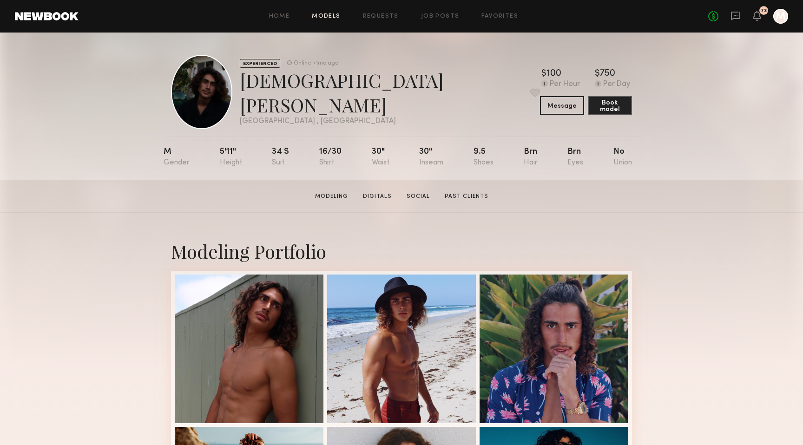
click at [327, 17] on link "Models" at bounding box center [326, 16] width 28 height 6
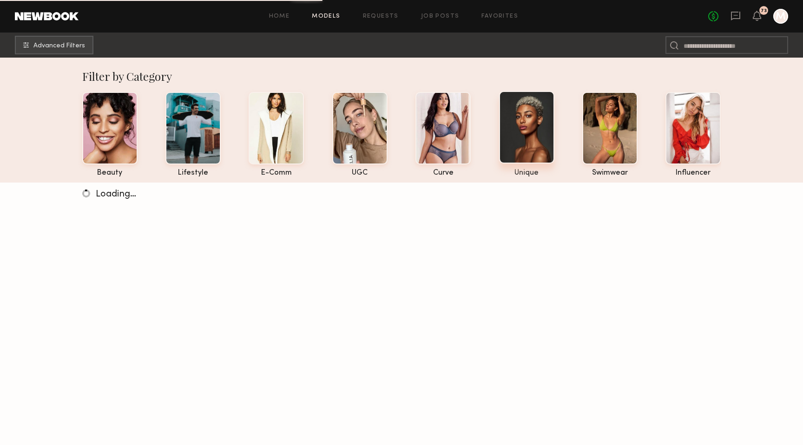
click at [518, 127] on div at bounding box center [526, 127] width 55 height 72
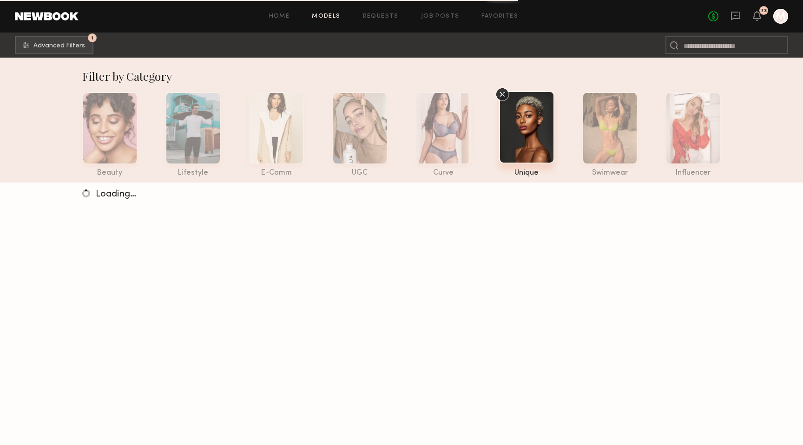
click at [518, 127] on div at bounding box center [526, 127] width 55 height 72
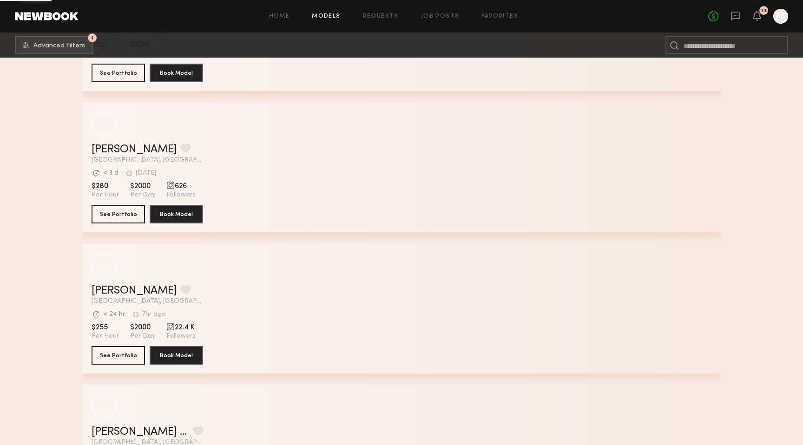
scroll to position [4512, 0]
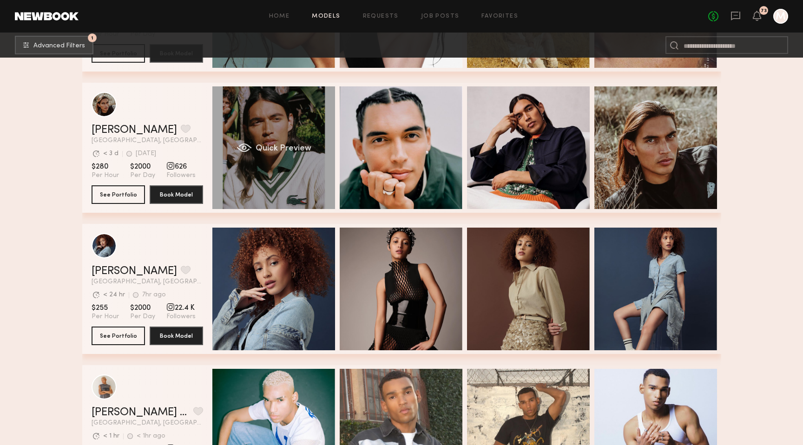
click at [294, 144] on span "Quick Preview" at bounding box center [283, 148] width 56 height 8
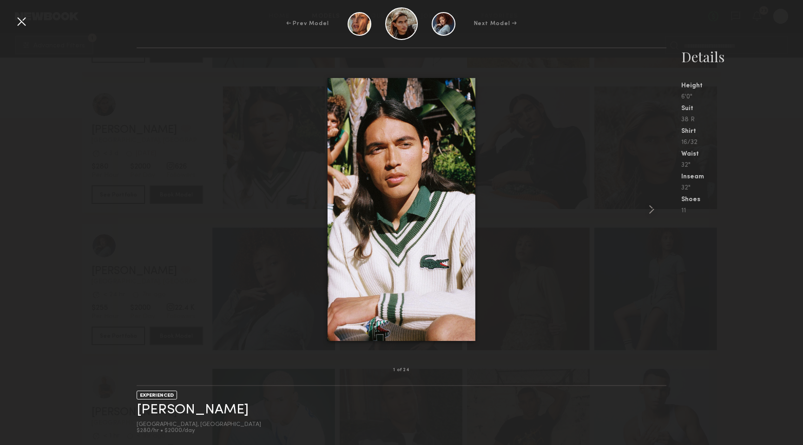
click at [20, 24] on div at bounding box center [21, 21] width 15 height 15
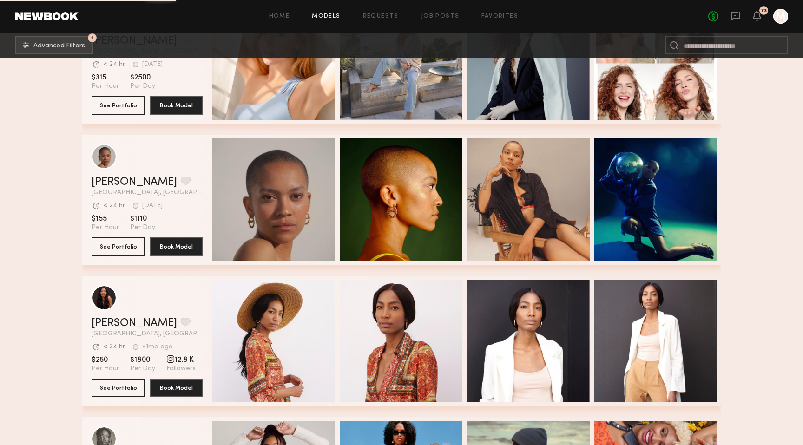
scroll to position [6297, 0]
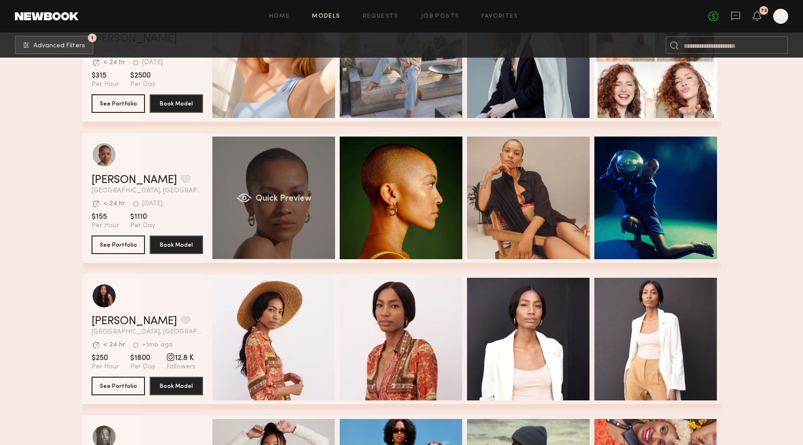
click at [308, 175] on div "Quick Preview" at bounding box center [273, 198] width 123 height 123
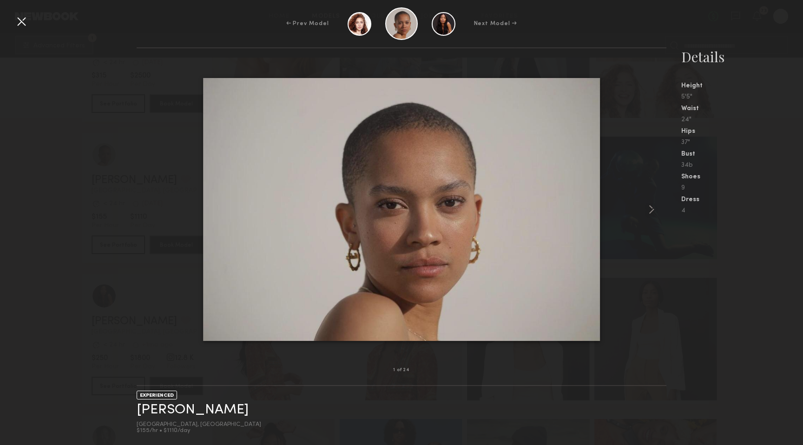
click at [21, 21] on div at bounding box center [21, 21] width 15 height 15
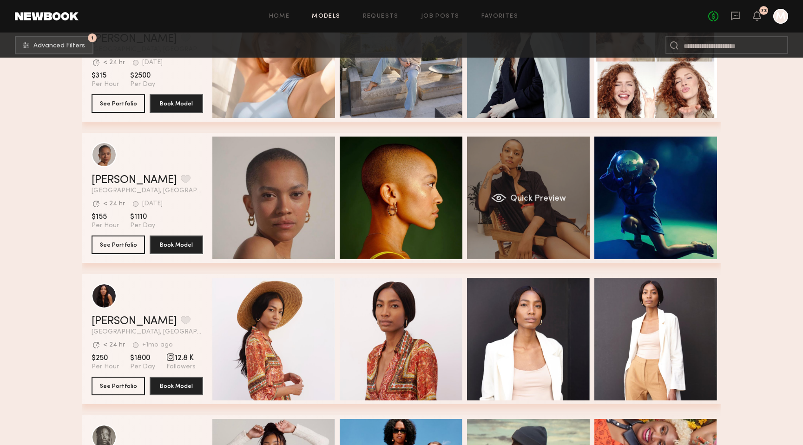
click at [546, 176] on div "Quick Preview" at bounding box center [528, 198] width 123 height 123
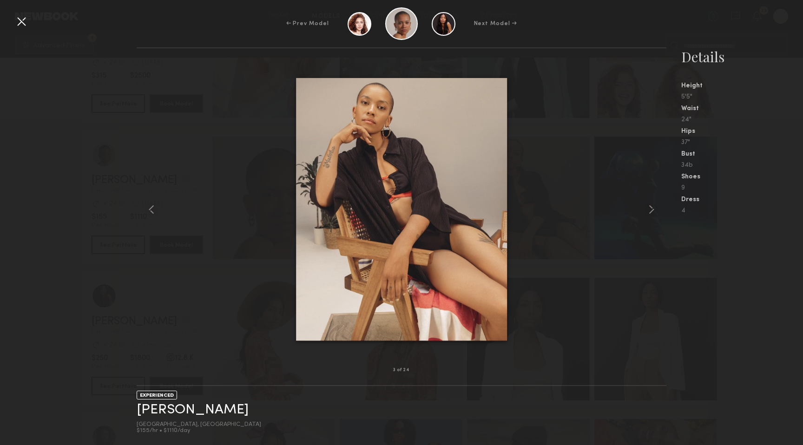
click at [23, 24] on div at bounding box center [21, 21] width 15 height 15
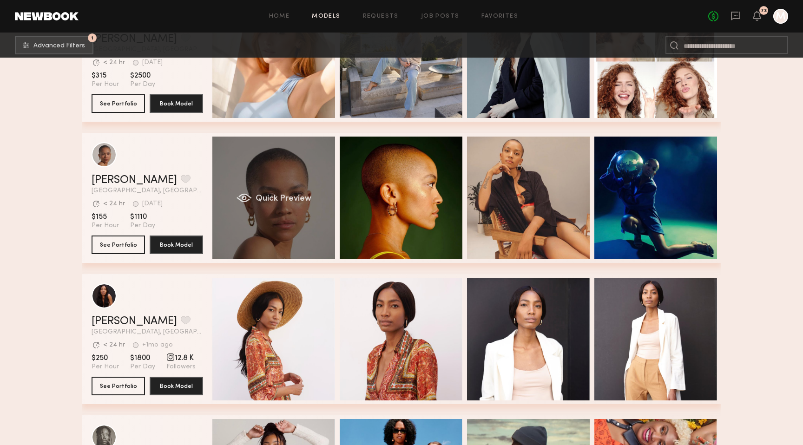
click at [314, 179] on div "Quick Preview" at bounding box center [273, 198] width 123 height 123
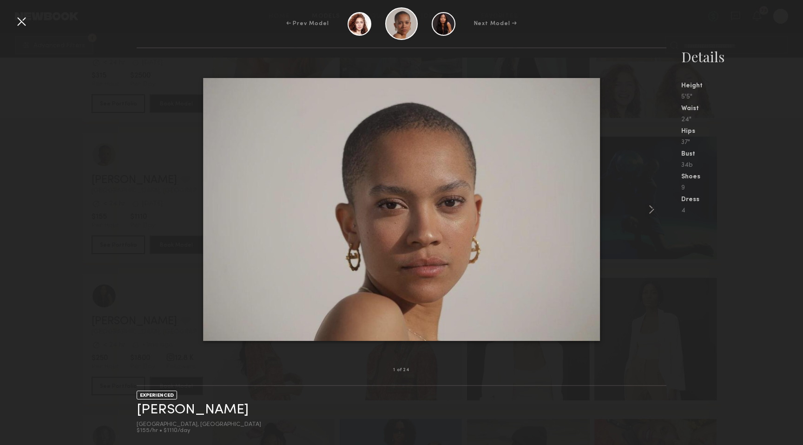
click at [24, 18] on div at bounding box center [21, 21] width 15 height 15
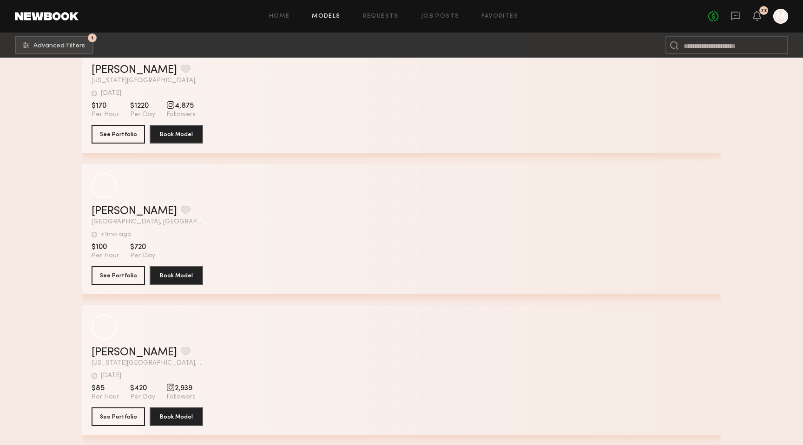
scroll to position [15188, 0]
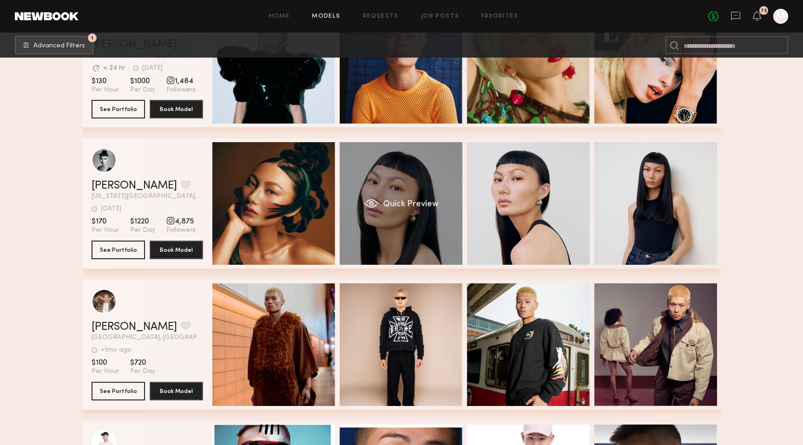
click at [377, 177] on div "Quick Preview" at bounding box center [401, 203] width 123 height 123
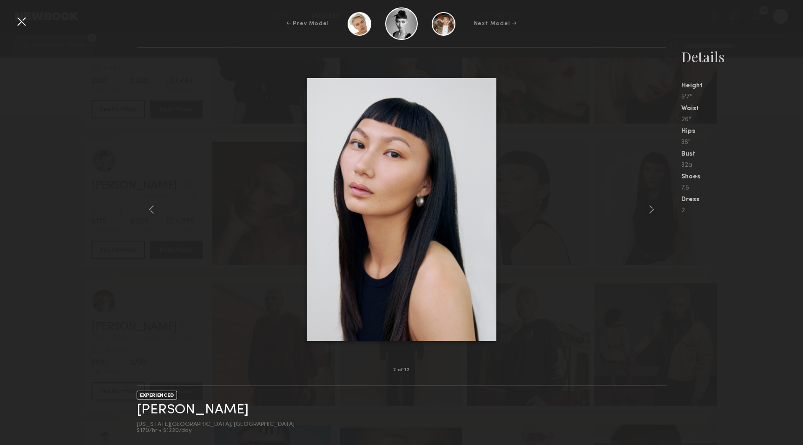
click at [21, 18] on div at bounding box center [21, 21] width 15 height 15
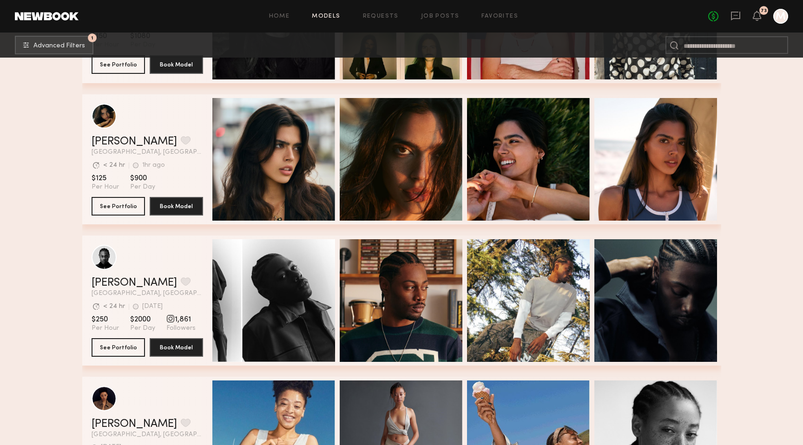
scroll to position [13548, 0]
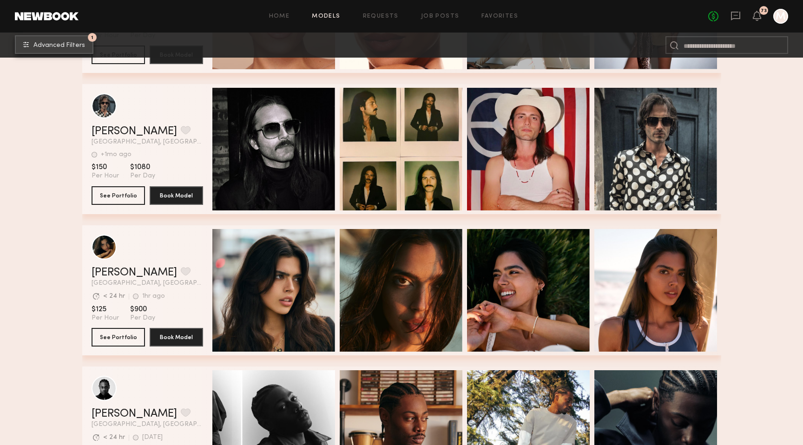
click at [69, 40] on button "1 Advanced Filters" at bounding box center [54, 44] width 79 height 19
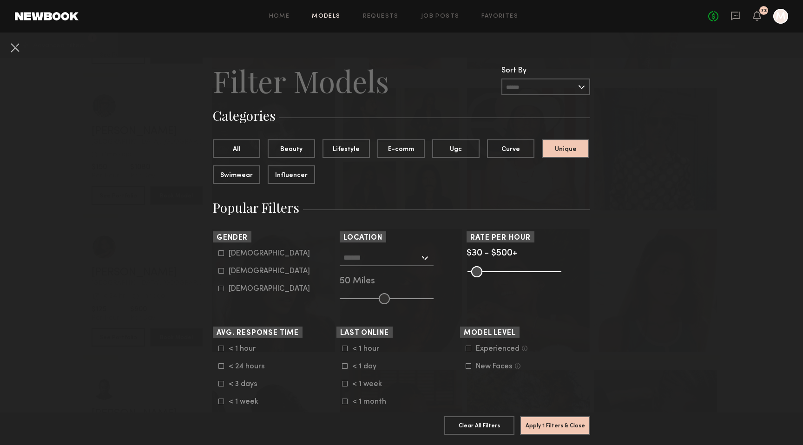
click at [420, 257] on div at bounding box center [387, 257] width 94 height 17
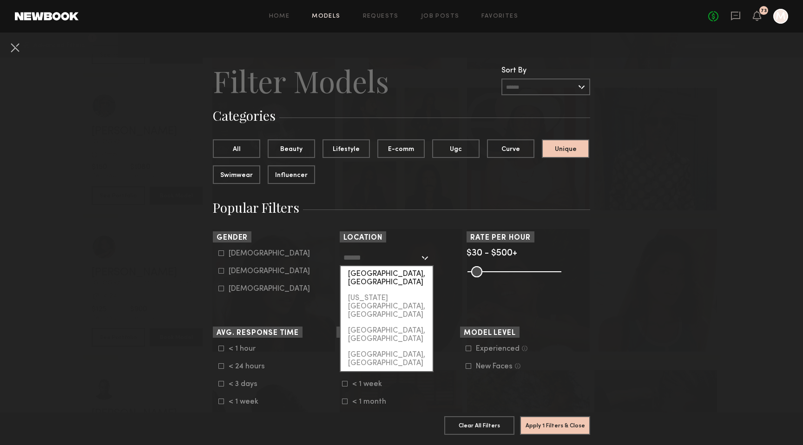
click at [397, 271] on div "[GEOGRAPHIC_DATA], [GEOGRAPHIC_DATA]" at bounding box center [386, 278] width 92 height 24
type input "**********"
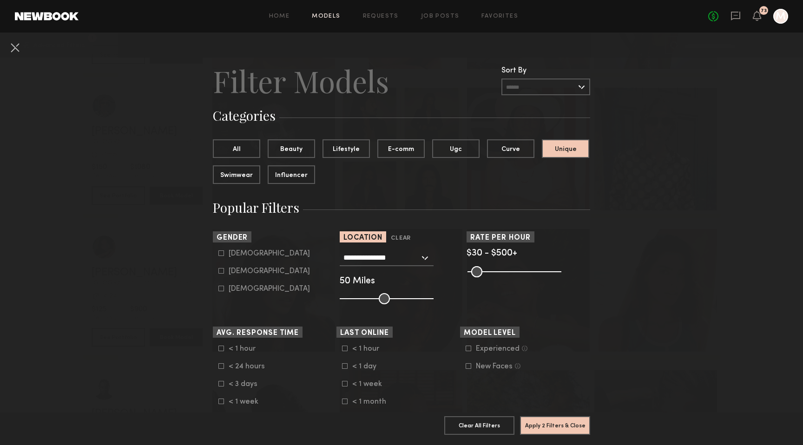
click at [220, 251] on icon at bounding box center [221, 253] width 5 height 5
type input "*"
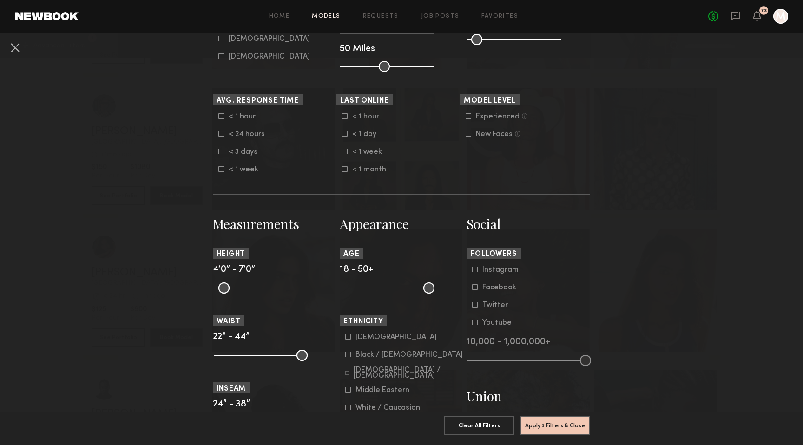
scroll to position [241, 0]
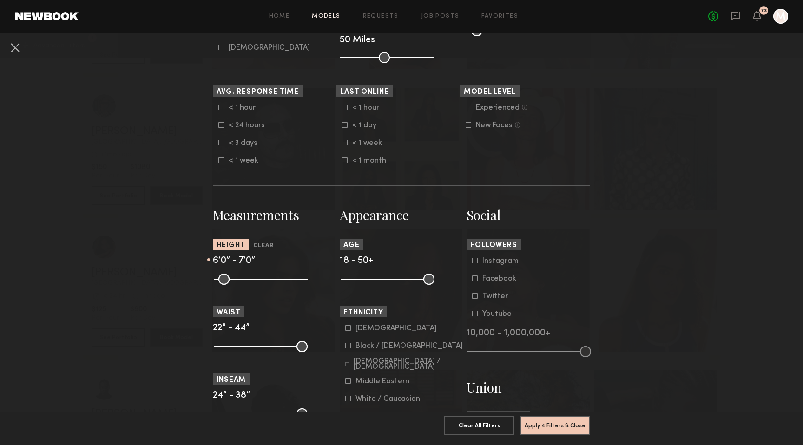
drag, startPoint x: 219, startPoint y: 275, endPoint x: 274, endPoint y: 275, distance: 54.3
type input "**"
click at [274, 275] on input "range" at bounding box center [261, 279] width 94 height 11
drag, startPoint x: 426, startPoint y: 276, endPoint x: 372, endPoint y: 275, distance: 54.4
type input "**"
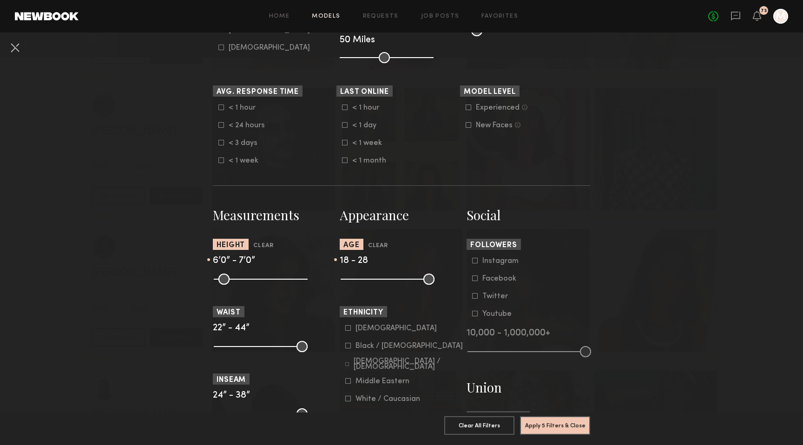
click at [372, 275] on input "range" at bounding box center [387, 279] width 94 height 11
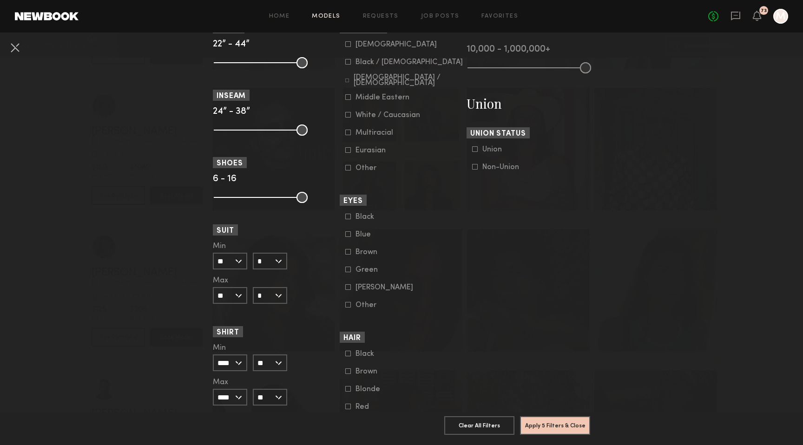
scroll to position [612, 0]
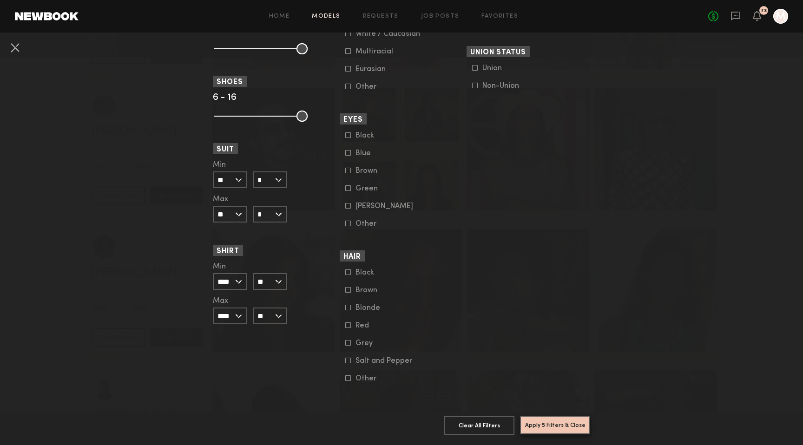
click at [553, 427] on button "Apply 5 Filters & Close" at bounding box center [555, 425] width 70 height 19
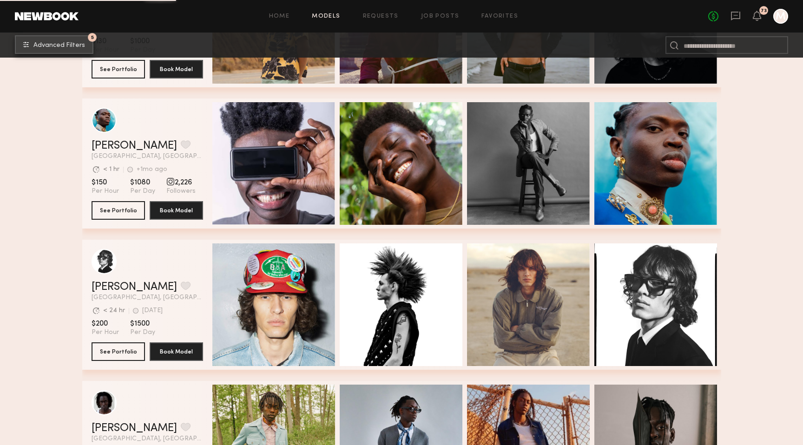
scroll to position [1075, 0]
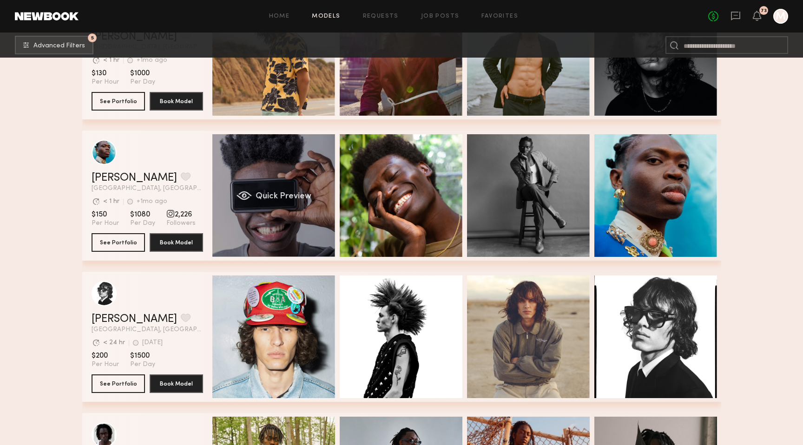
click at [302, 219] on div "Quick Preview" at bounding box center [273, 195] width 123 height 123
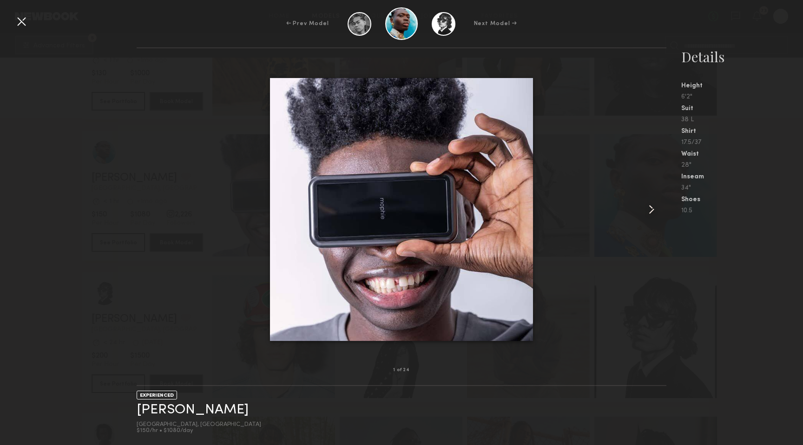
click at [644, 207] on common-icon at bounding box center [651, 209] width 15 height 15
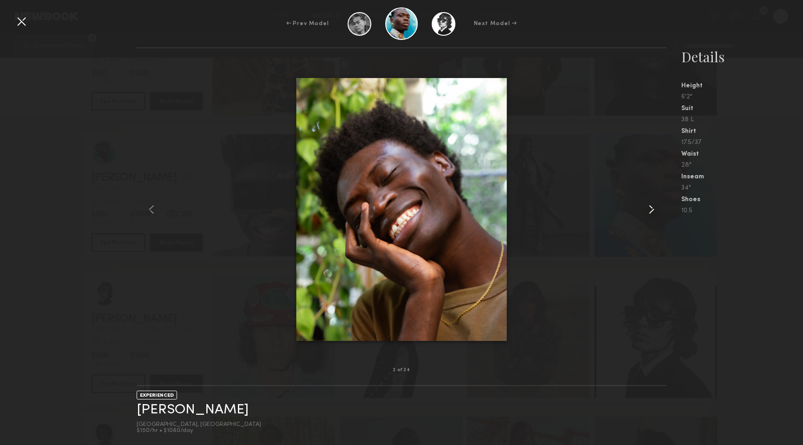
click at [644, 207] on common-icon at bounding box center [651, 209] width 15 height 15
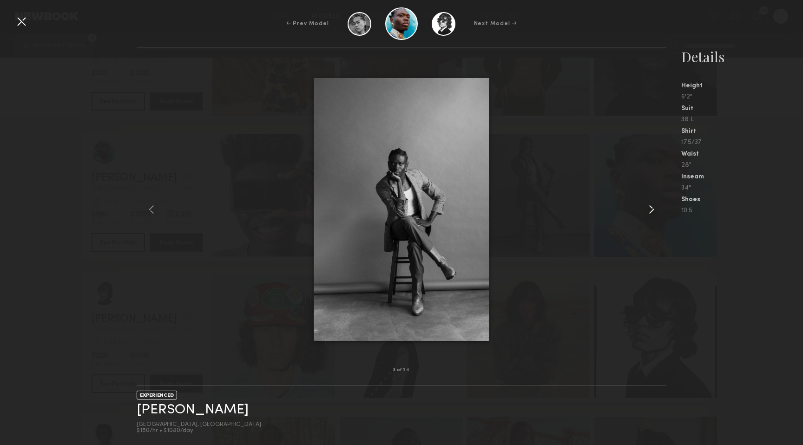
click at [644, 207] on common-icon at bounding box center [651, 209] width 15 height 15
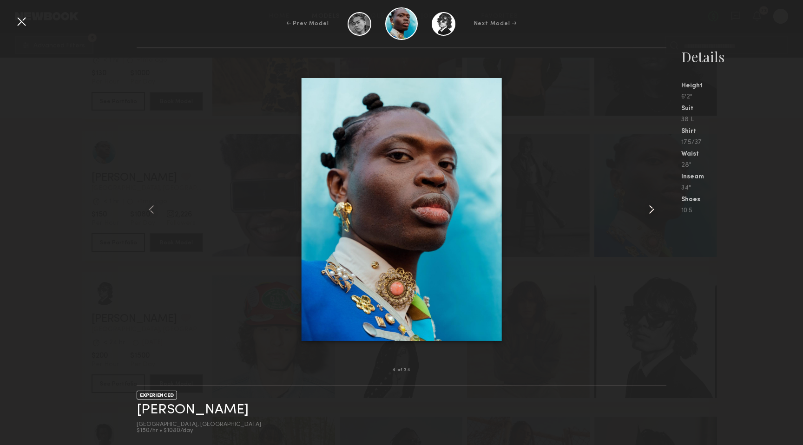
click at [644, 207] on common-icon at bounding box center [651, 209] width 15 height 15
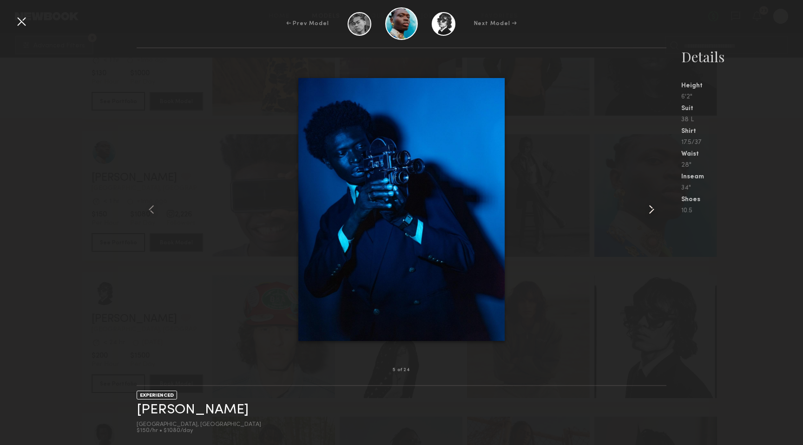
click at [644, 207] on common-icon at bounding box center [651, 209] width 15 height 15
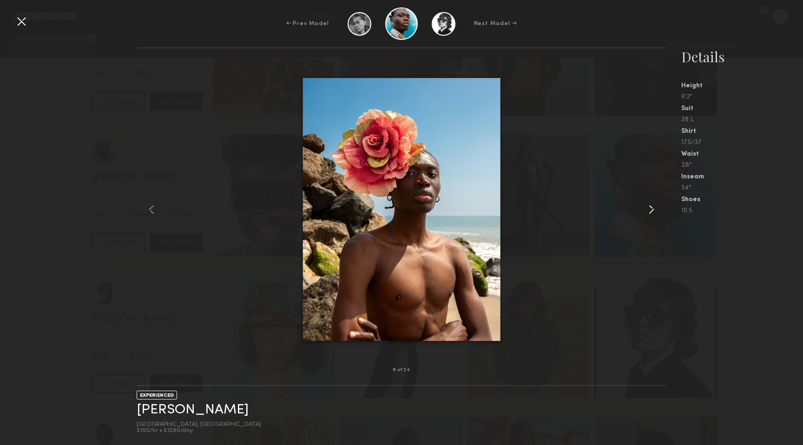
click at [644, 207] on common-icon at bounding box center [651, 209] width 15 height 15
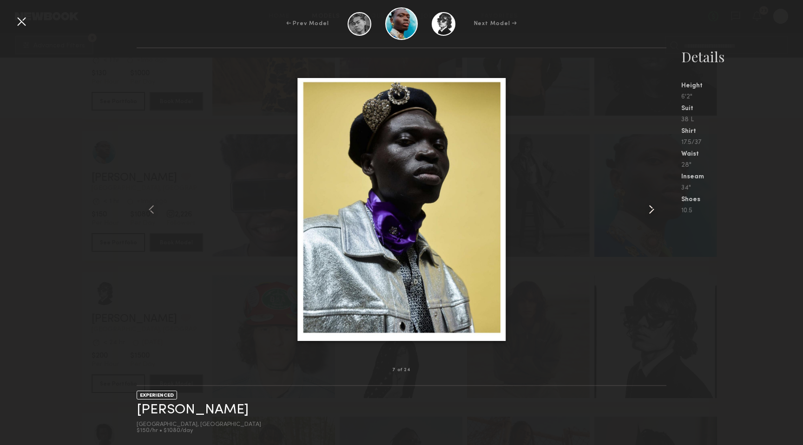
click at [644, 207] on common-icon at bounding box center [651, 209] width 15 height 15
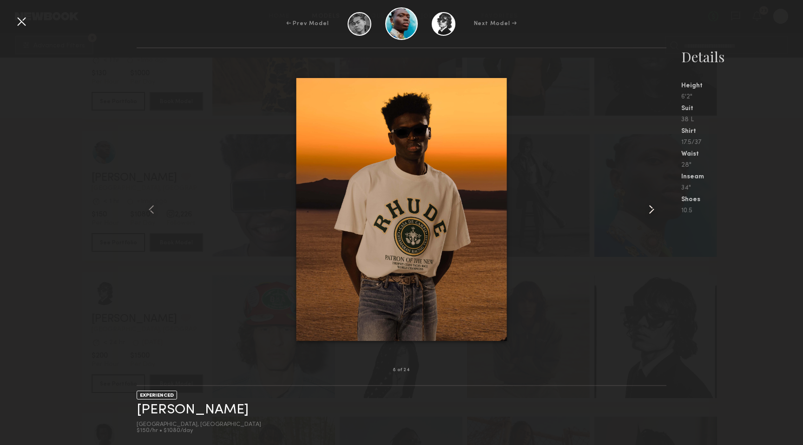
click at [644, 207] on common-icon at bounding box center [651, 209] width 15 height 15
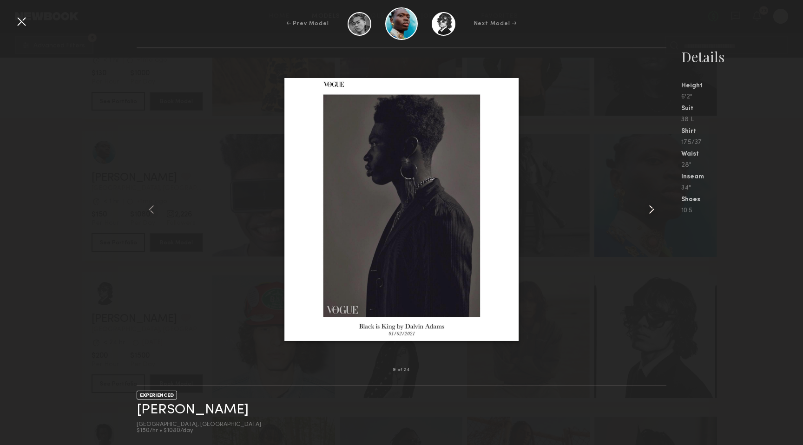
click at [644, 207] on common-icon at bounding box center [651, 209] width 15 height 15
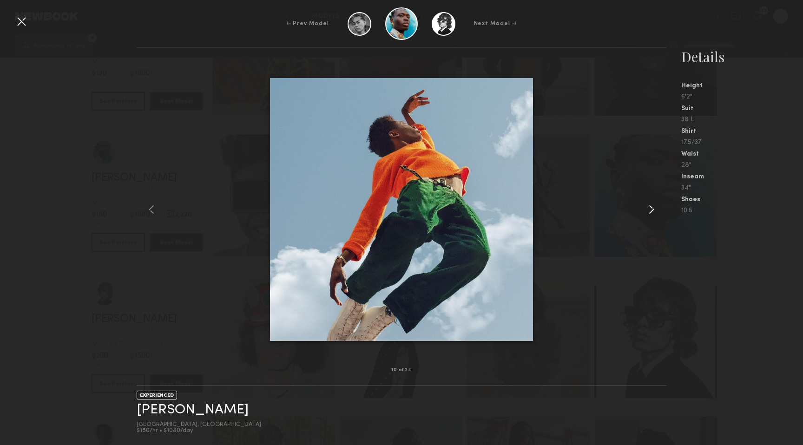
click at [644, 207] on common-icon at bounding box center [651, 209] width 15 height 15
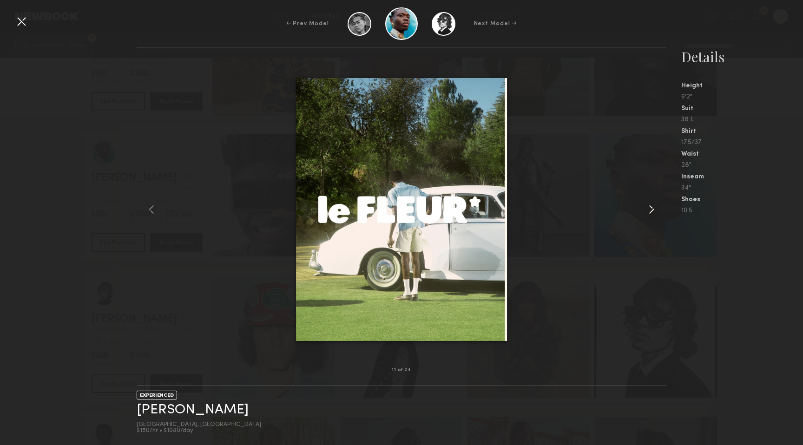
click at [644, 207] on common-icon at bounding box center [651, 209] width 15 height 15
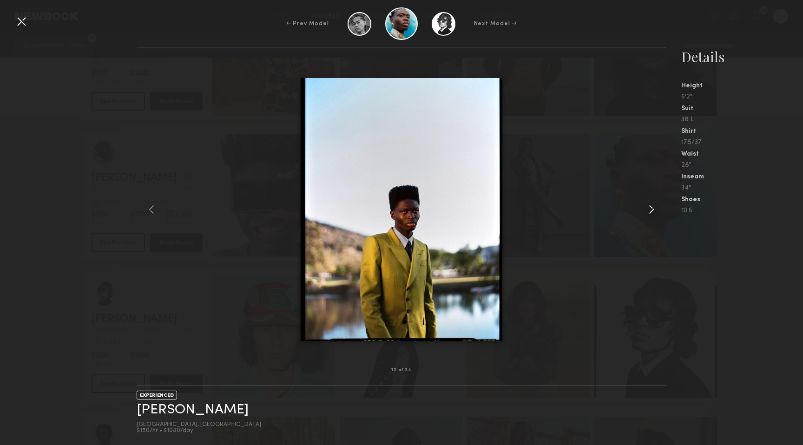
click at [644, 207] on common-icon at bounding box center [651, 209] width 15 height 15
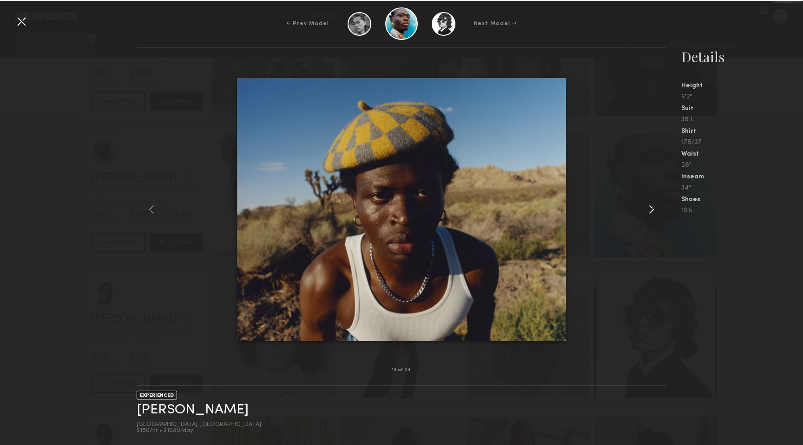
click at [644, 207] on common-icon at bounding box center [651, 209] width 15 height 15
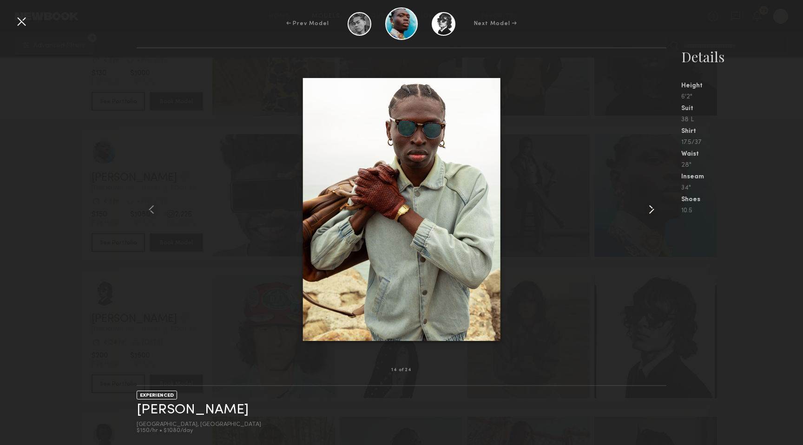
click at [644, 207] on common-icon at bounding box center [651, 209] width 15 height 15
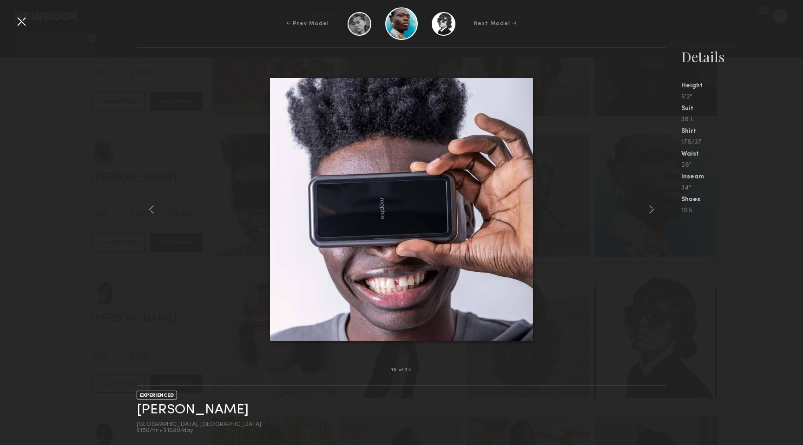
click at [22, 23] on div at bounding box center [21, 21] width 15 height 15
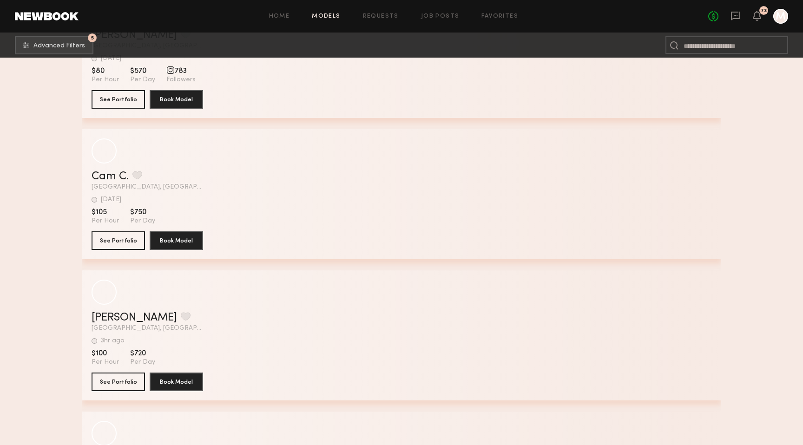
scroll to position [2198, 0]
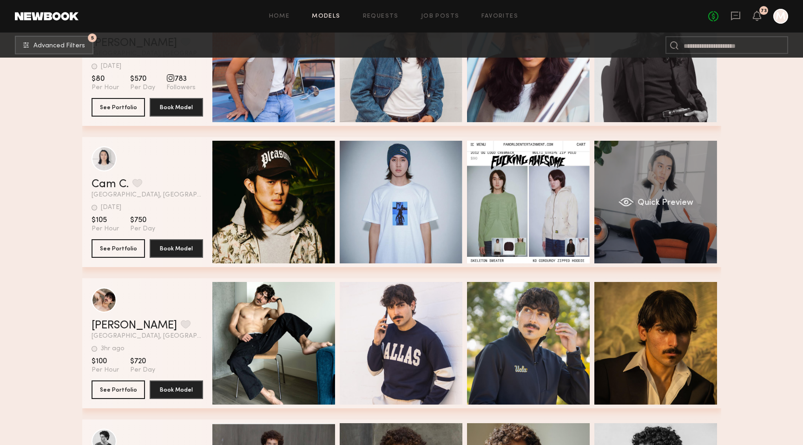
click at [613, 214] on div "Quick Preview" at bounding box center [655, 202] width 123 height 123
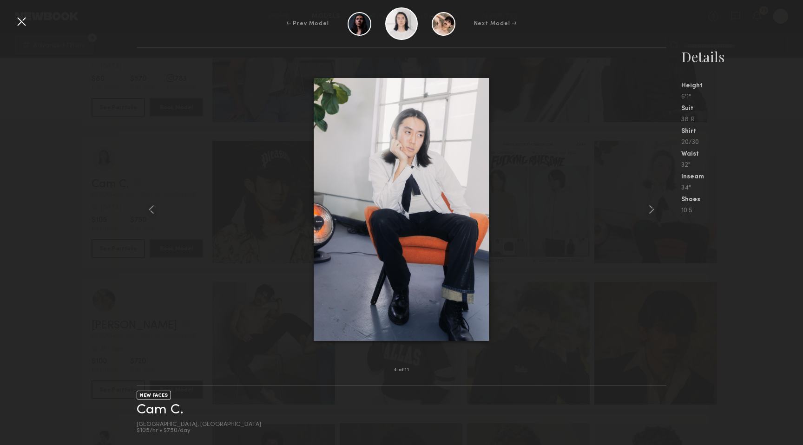
click at [23, 25] on div at bounding box center [21, 21] width 15 height 15
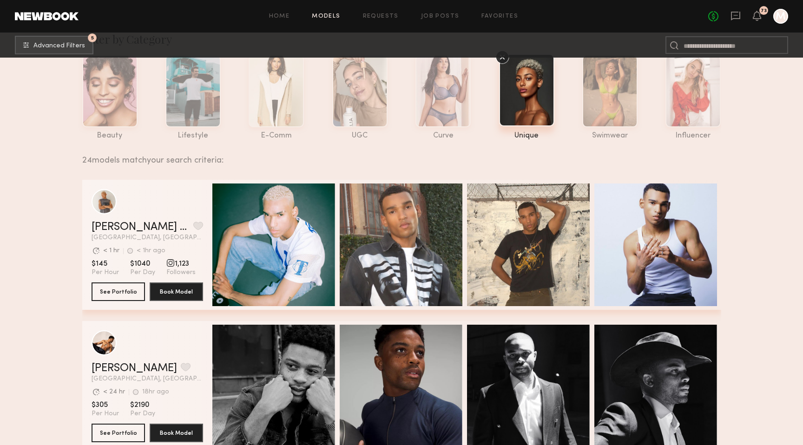
scroll to position [0, 0]
